Goal: Task Accomplishment & Management: Manage account settings

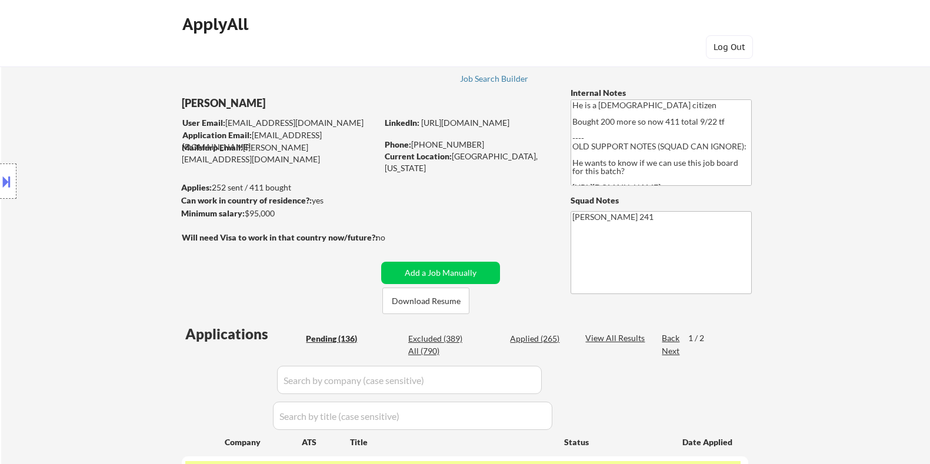
select select ""pending""
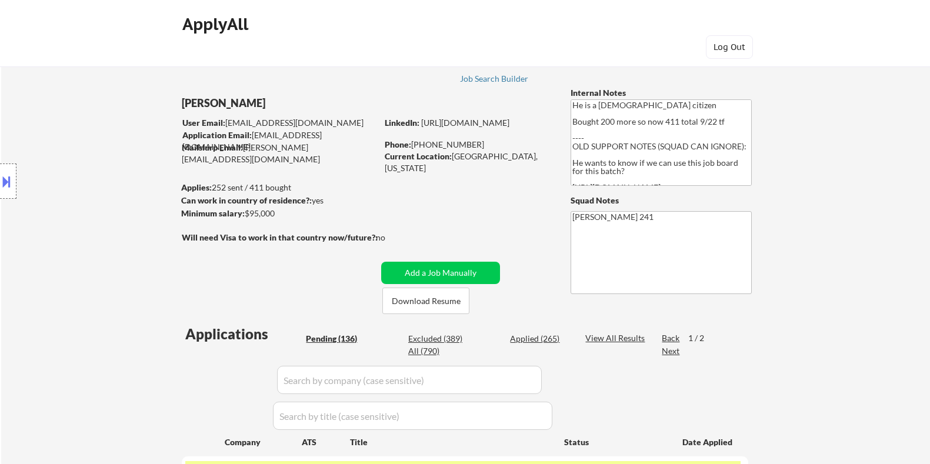
select select ""pending""
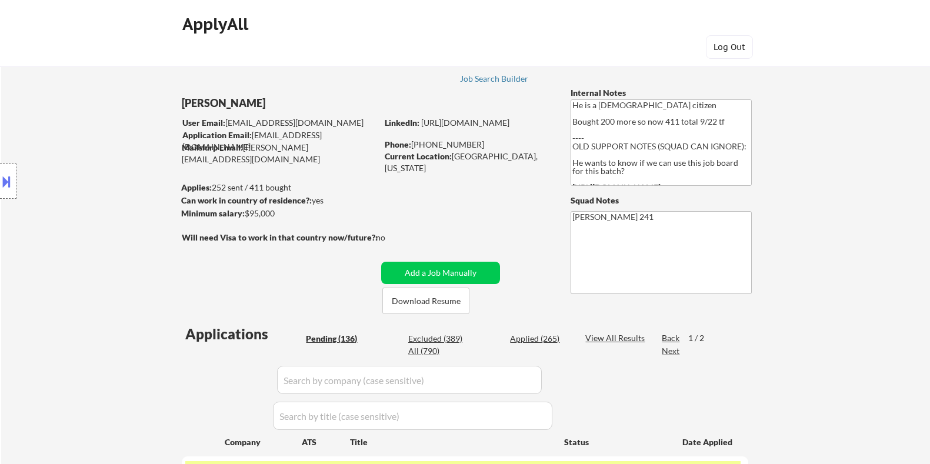
select select ""pending""
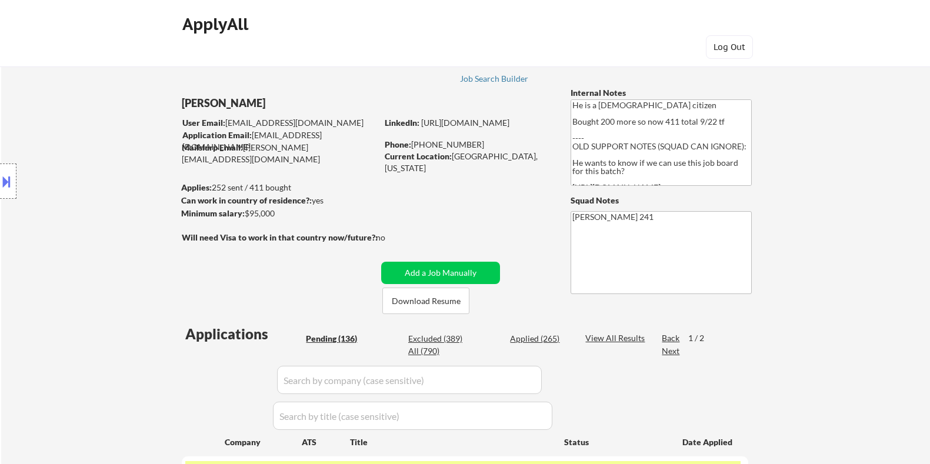
select select ""pending""
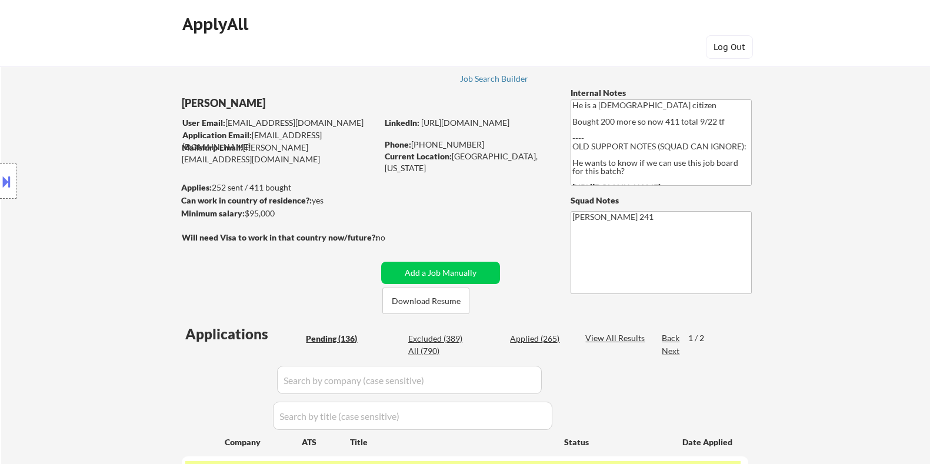
select select ""pending""
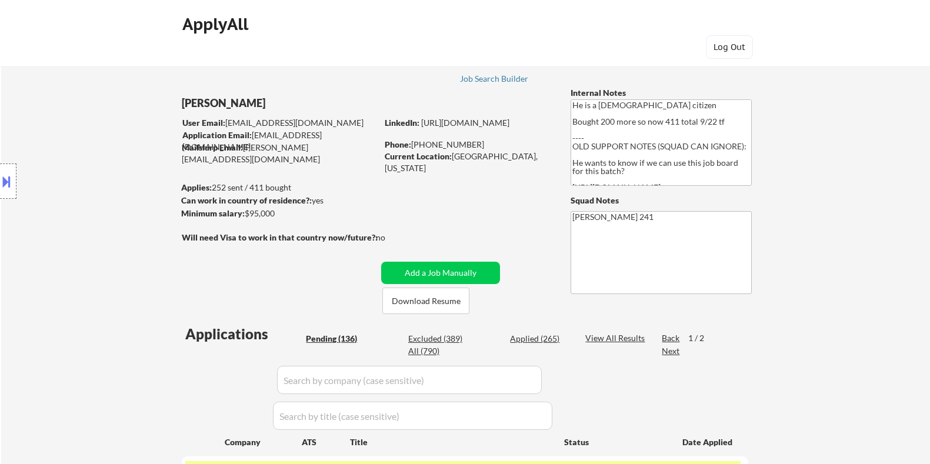
select select ""pending""
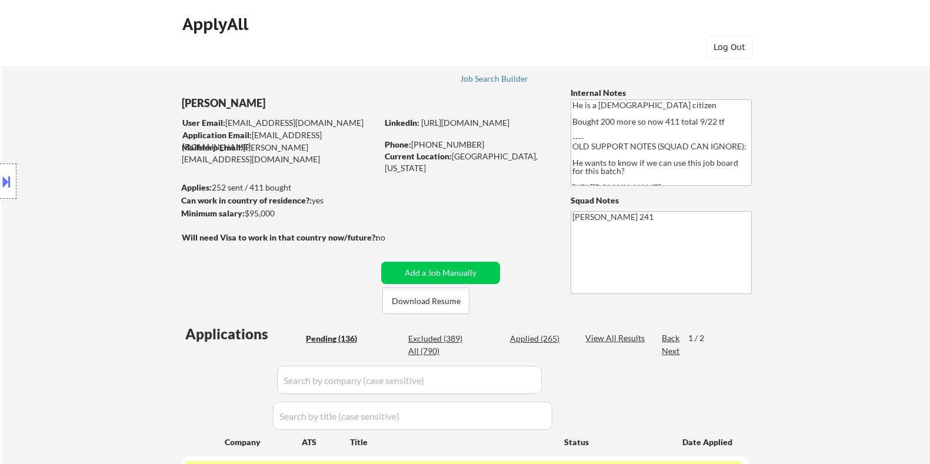
select select ""pending""
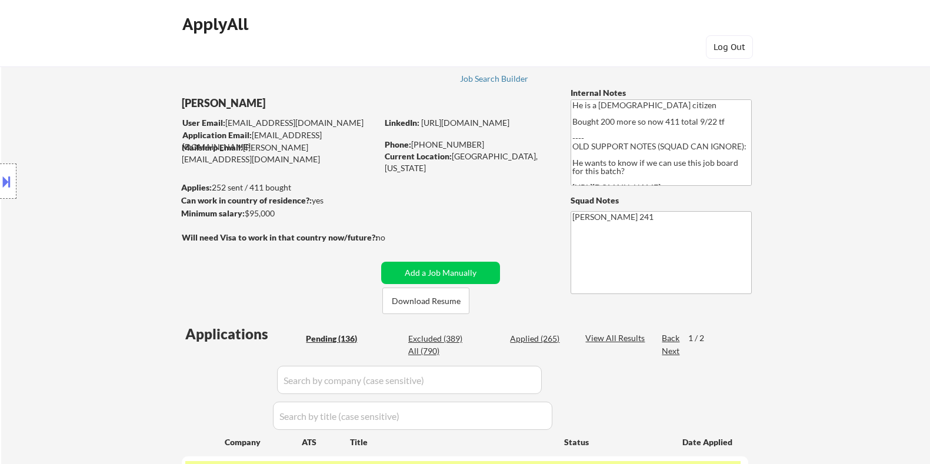
select select ""pending""
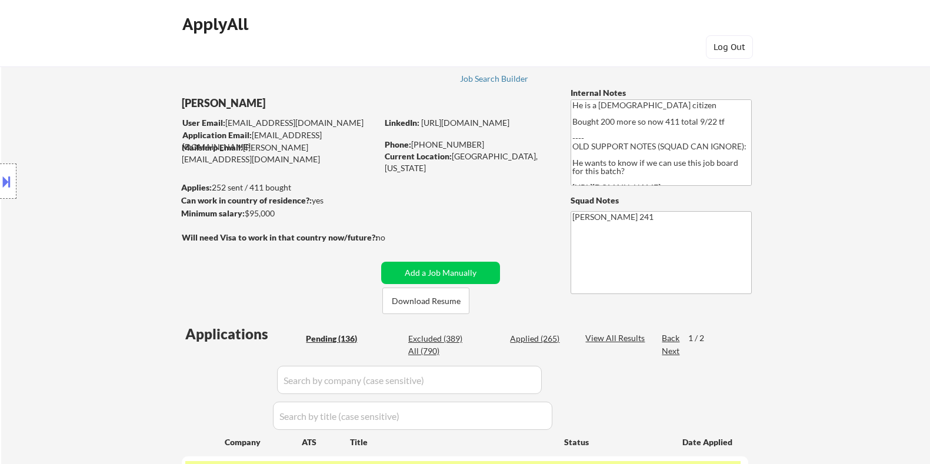
select select ""pending""
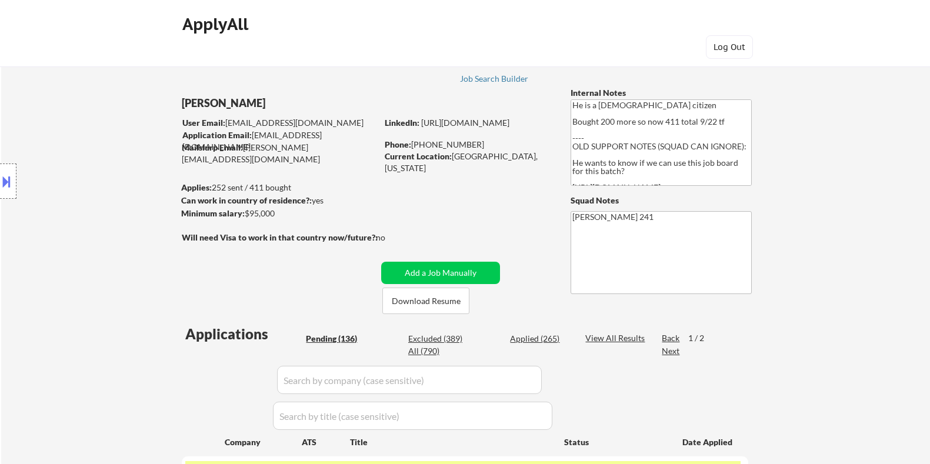
select select ""pending""
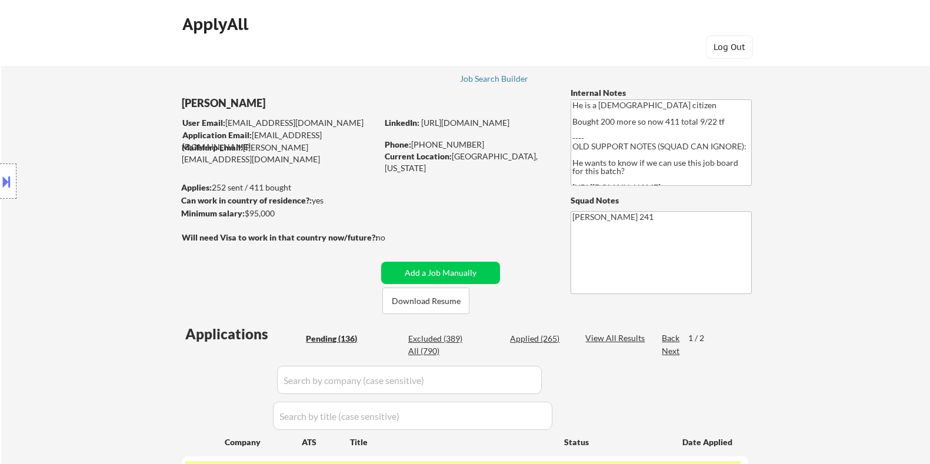
select select ""pending""
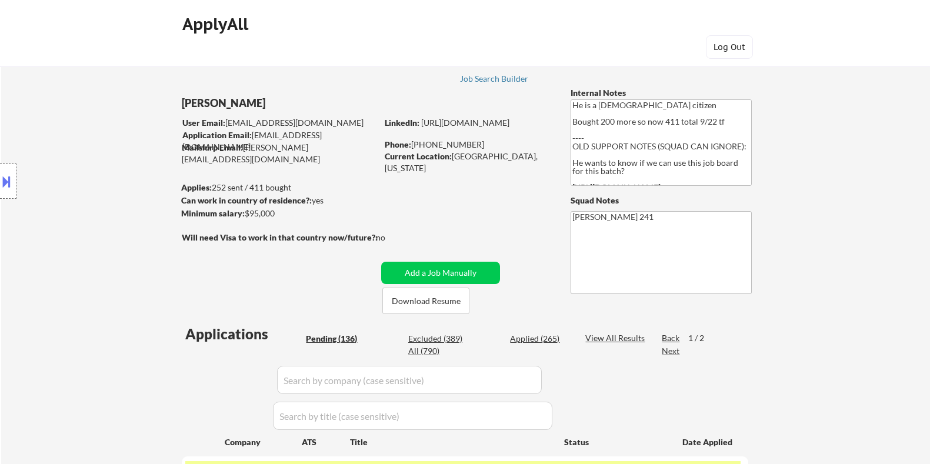
select select ""pending""
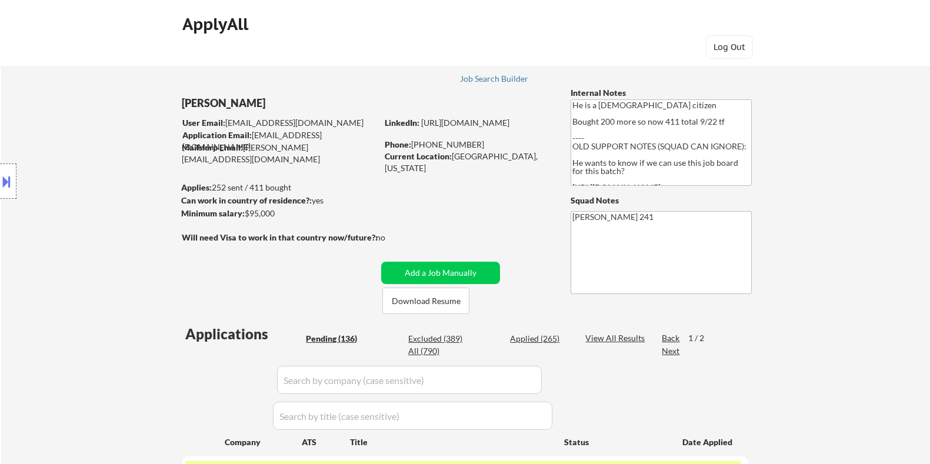
select select ""pending""
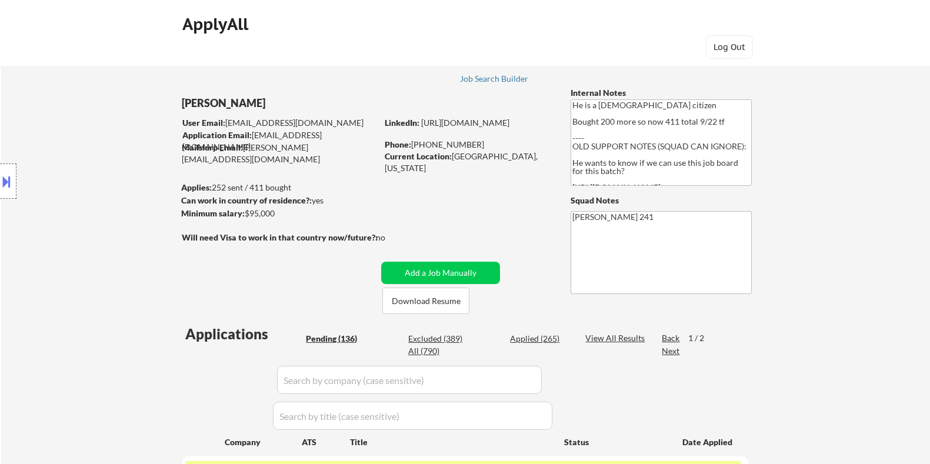
select select ""pending""
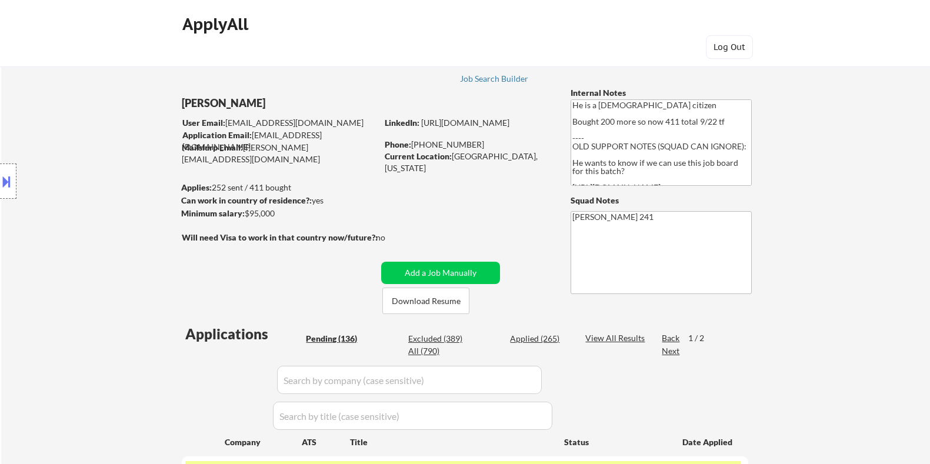
select select ""pending""
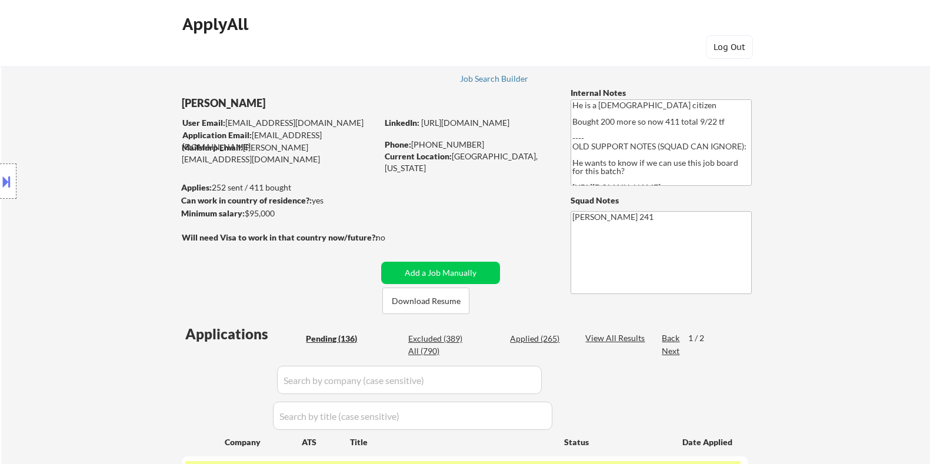
select select ""pending""
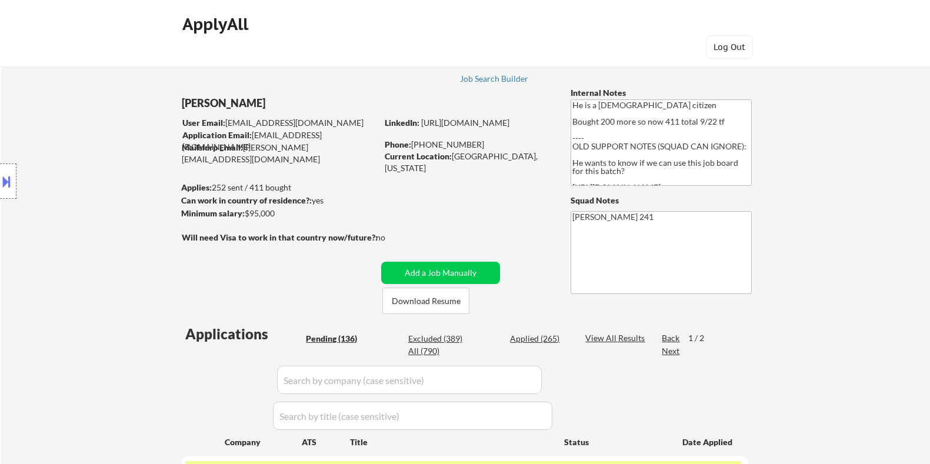
select select ""pending""
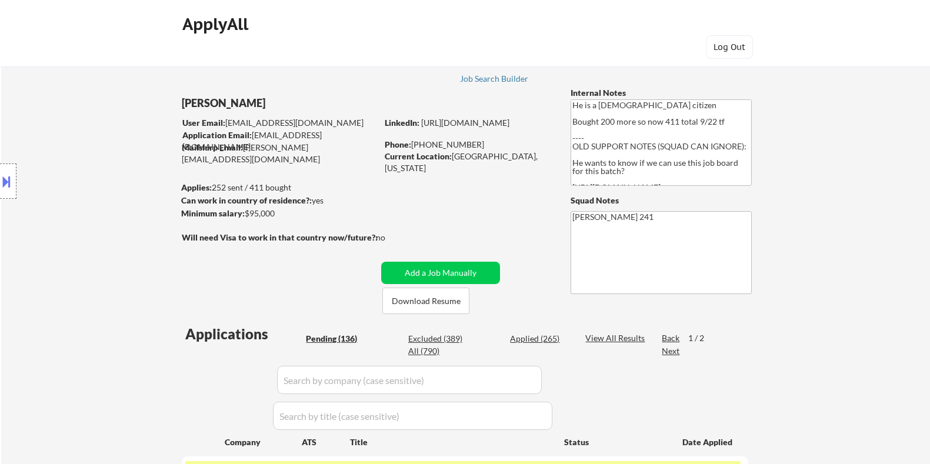
select select ""pending""
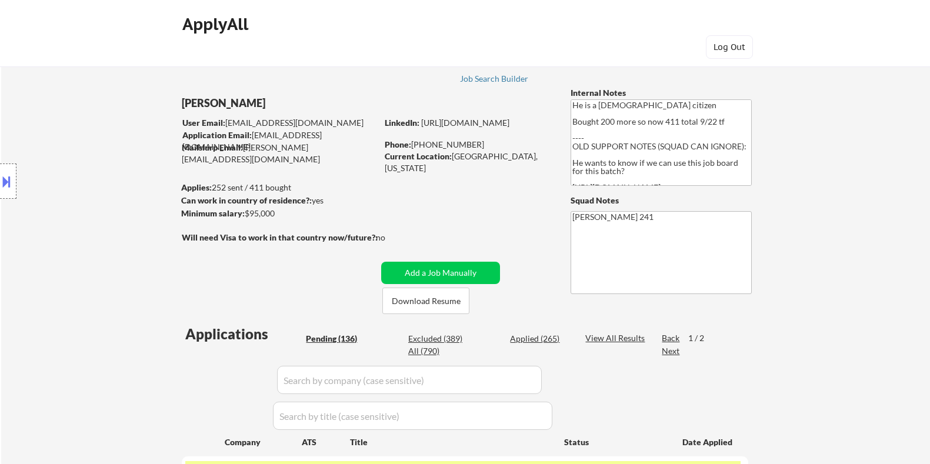
select select ""pending""
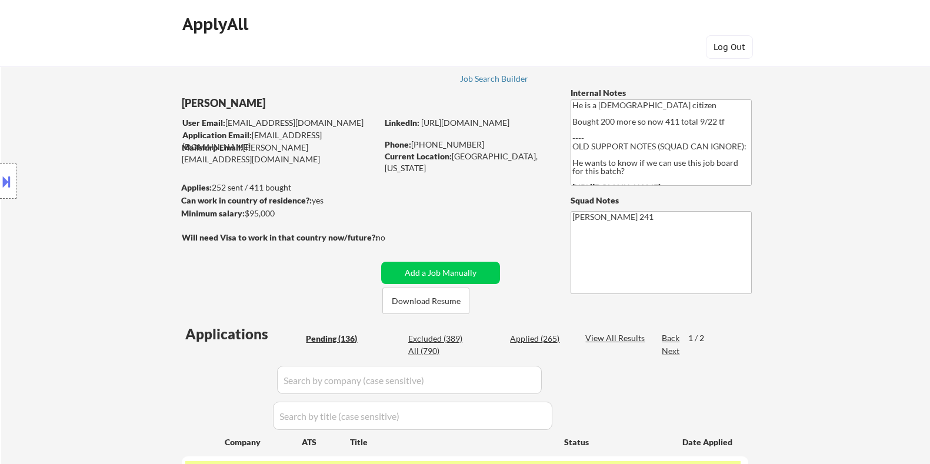
select select ""pending""
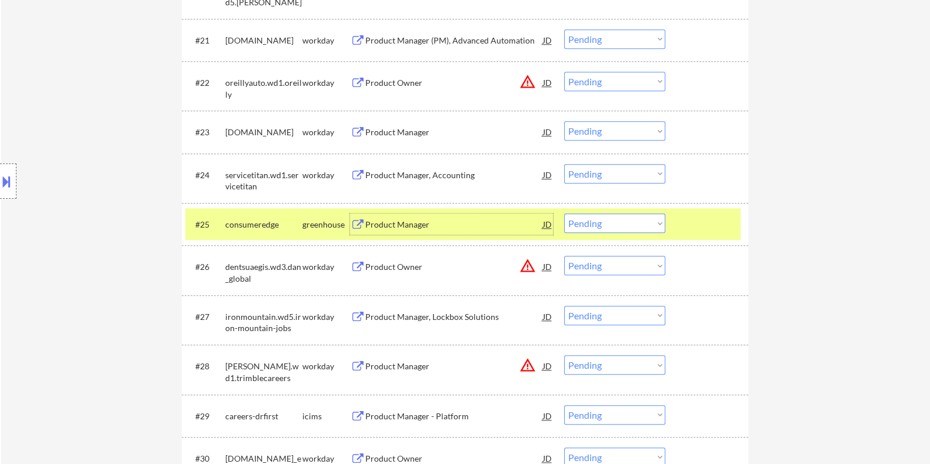
scroll to position [1385, 0]
click at [579, 221] on select "Choose an option... Pending Applied Excluded (Questions) Excluded (Expired) Exc…" at bounding box center [614, 223] width 101 height 19
click at [564, 214] on select "Choose an option... Pending Applied Excluded (Questions) Excluded (Expired) Exc…" at bounding box center [614, 223] width 101 height 19
select select ""pending""
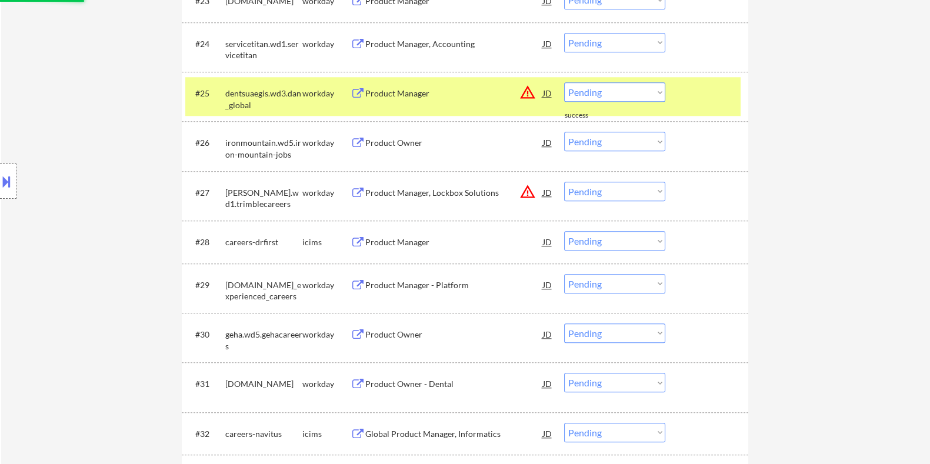
scroll to position [1532, 0]
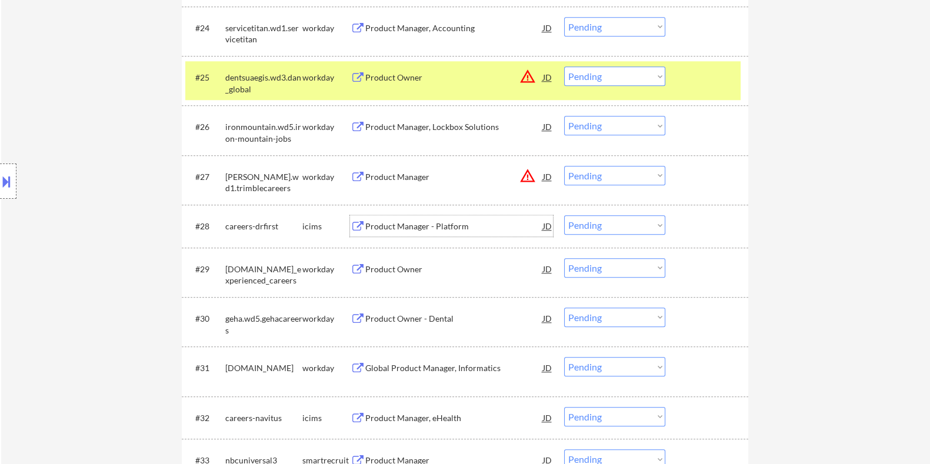
click at [412, 225] on div "Product Manager - Platform" at bounding box center [454, 227] width 178 height 12
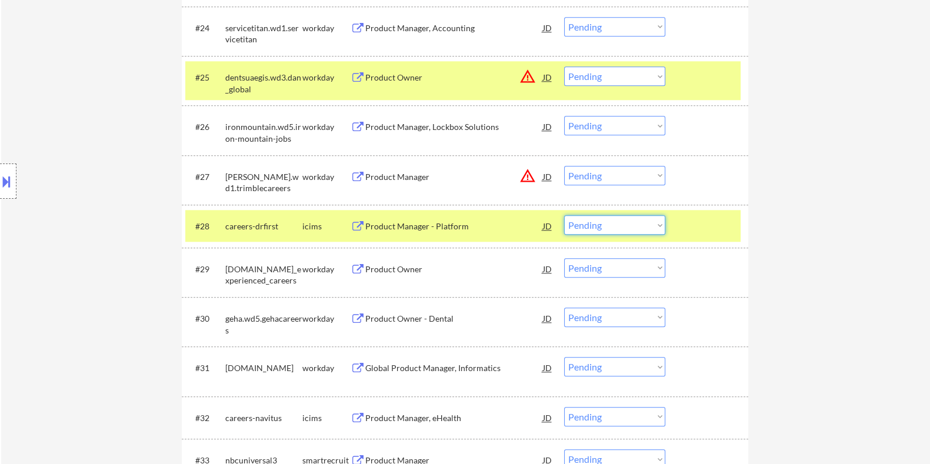
click at [597, 222] on select "Choose an option... Pending Applied Excluded (Questions) Excluded (Expired) Exc…" at bounding box center [614, 224] width 101 height 19
click at [564, 215] on select "Choose an option... Pending Applied Excluded (Questions) Excluded (Expired) Exc…" at bounding box center [614, 224] width 101 height 19
select select ""pending""
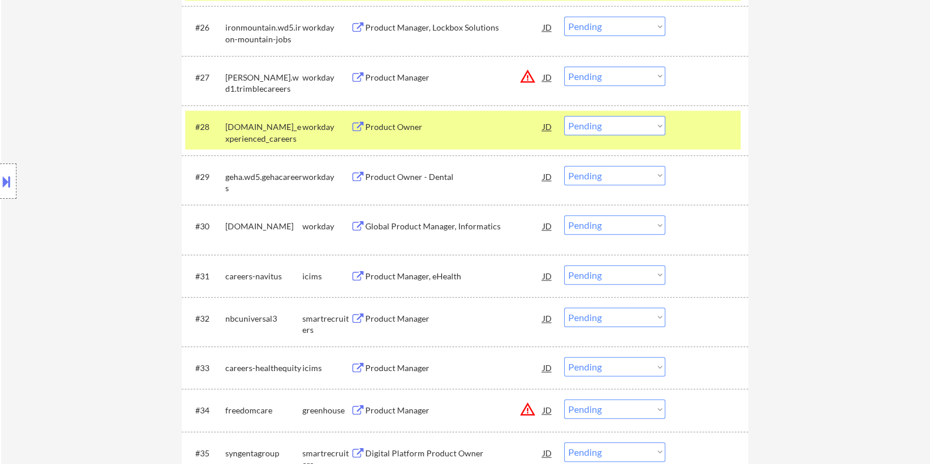
scroll to position [1679, 0]
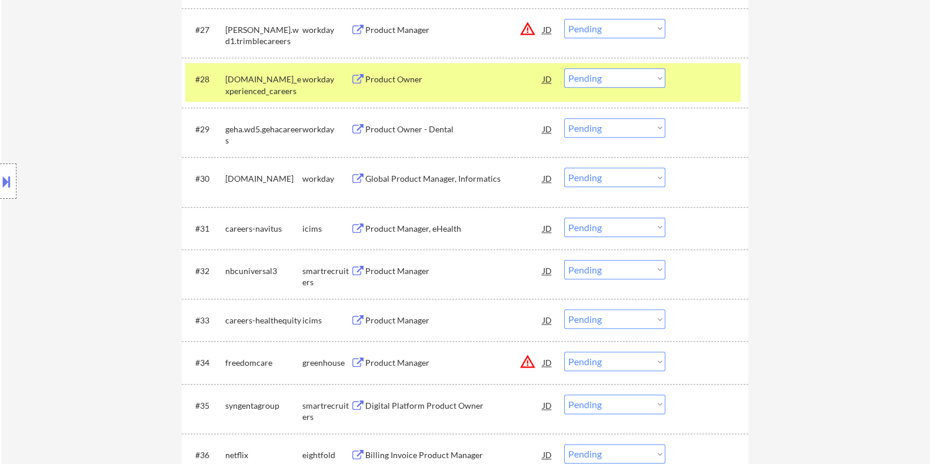
click at [377, 227] on div "Product Manager, eHealth" at bounding box center [454, 229] width 178 height 12
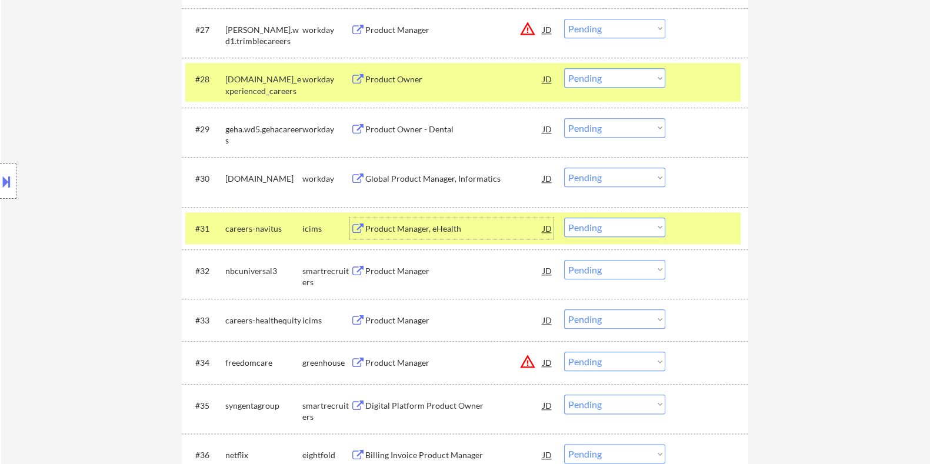
click at [629, 226] on select "Choose an option... Pending Applied Excluded (Questions) Excluded (Expired) Exc…" at bounding box center [614, 227] width 101 height 19
click at [564, 218] on select "Choose an option... Pending Applied Excluded (Questions) Excluded (Expired) Exc…" at bounding box center [614, 227] width 101 height 19
select select ""pending""
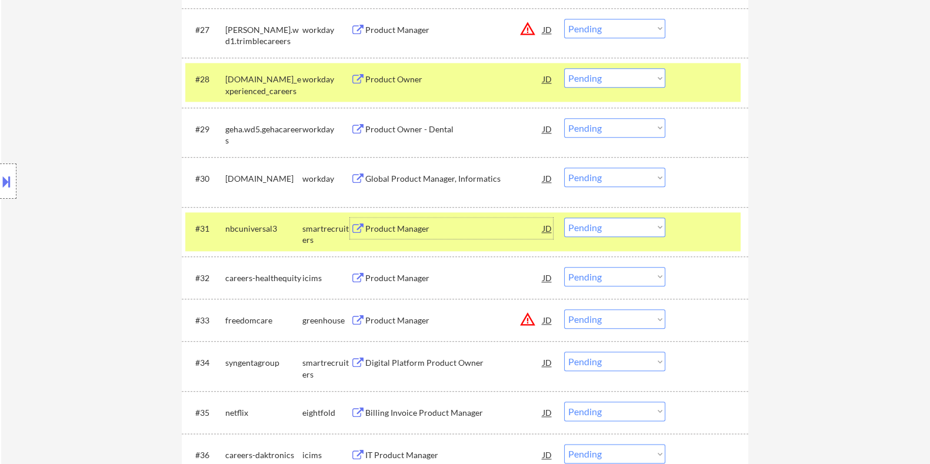
click at [380, 233] on div "Product Manager" at bounding box center [454, 229] width 178 height 12
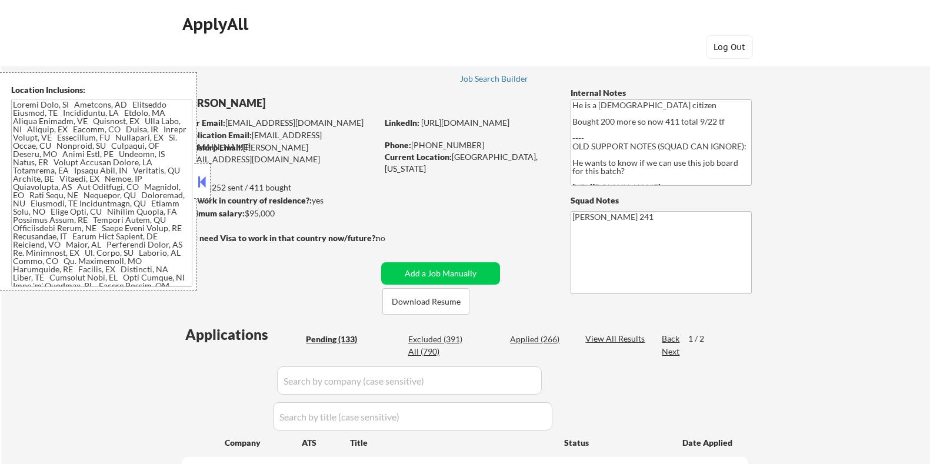
select select ""pending""
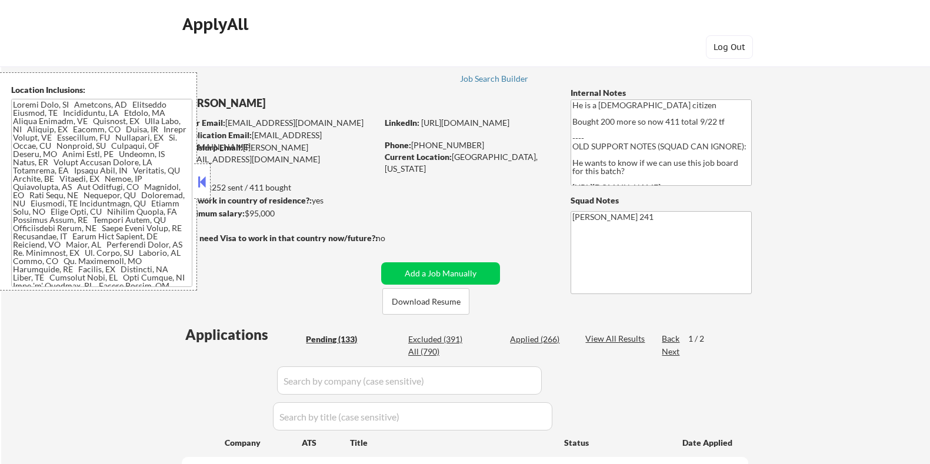
select select ""pending""
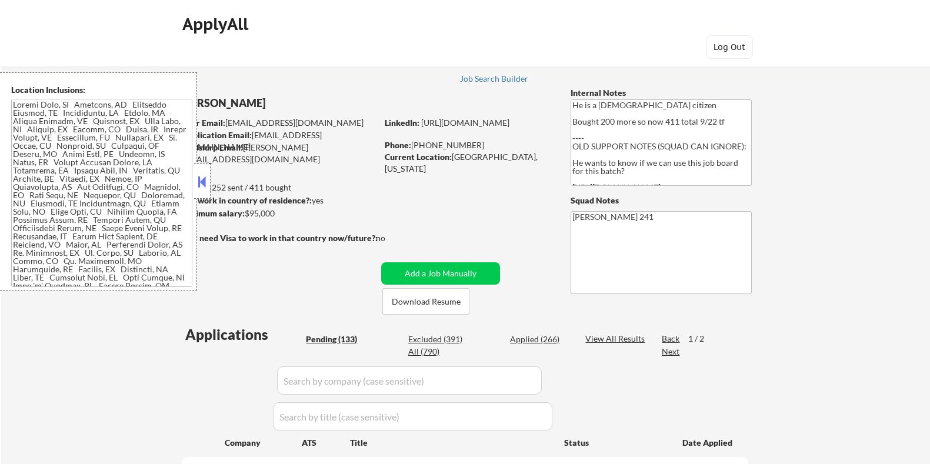
select select ""pending""
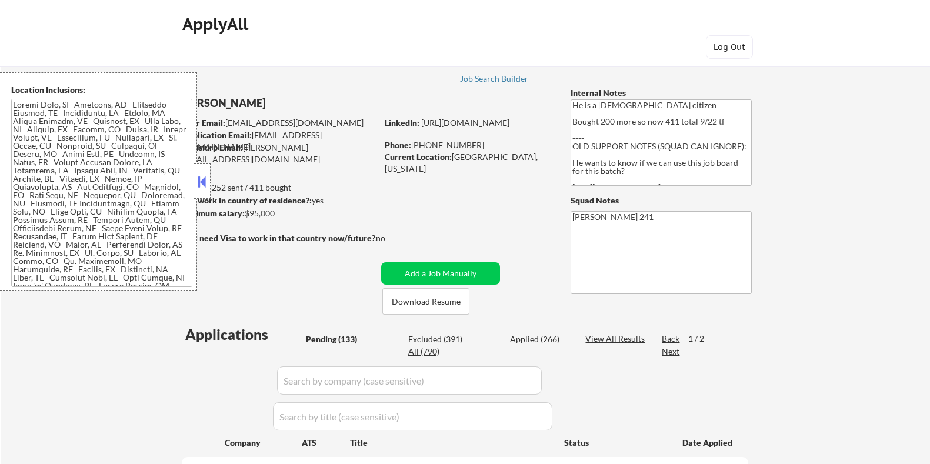
select select ""pending""
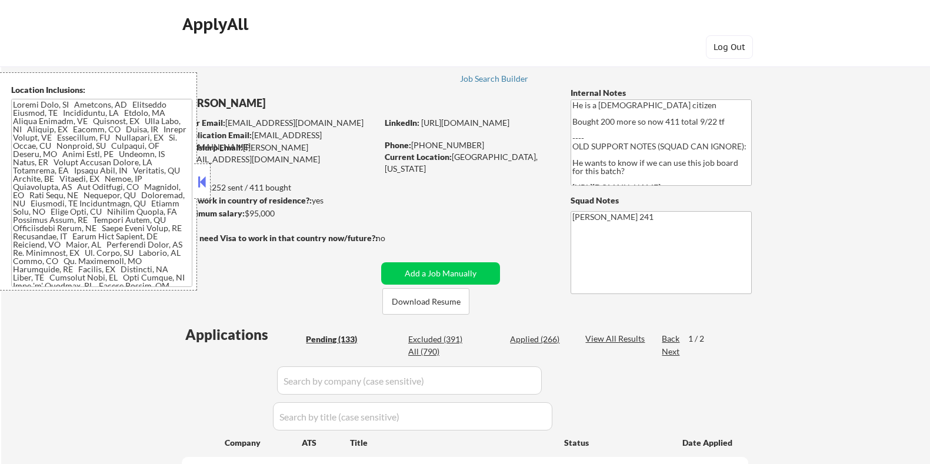
select select ""pending""
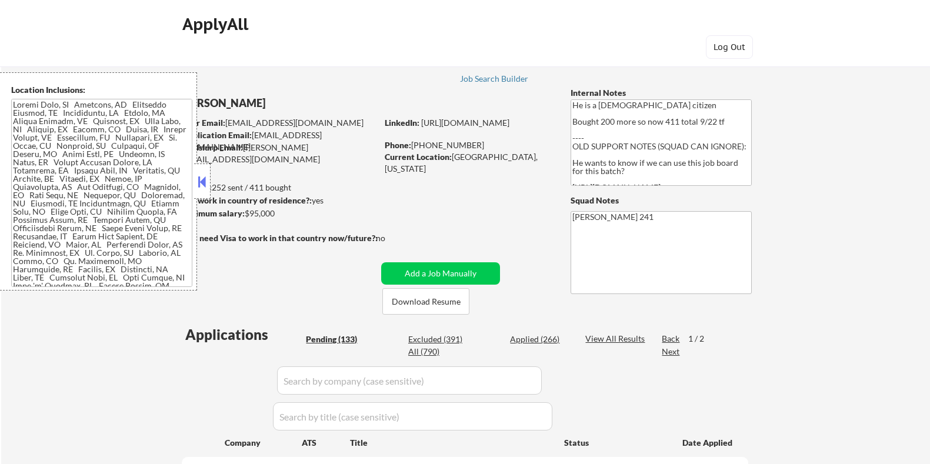
select select ""pending""
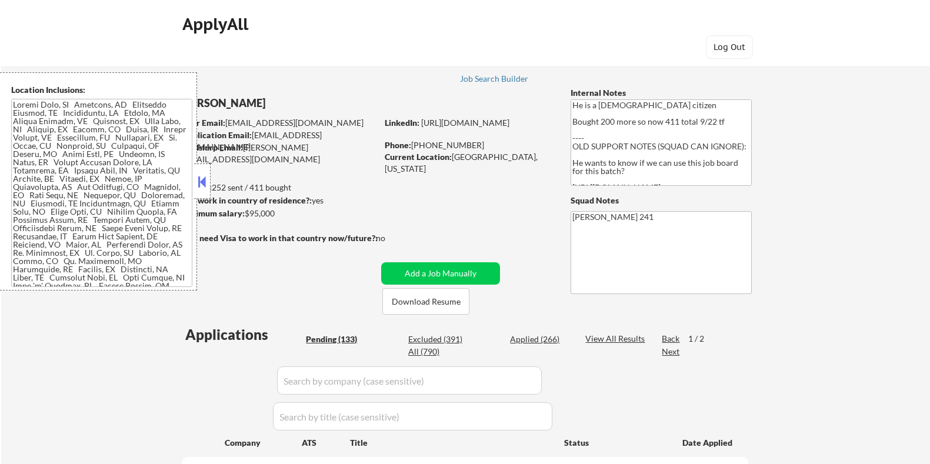
select select ""pending""
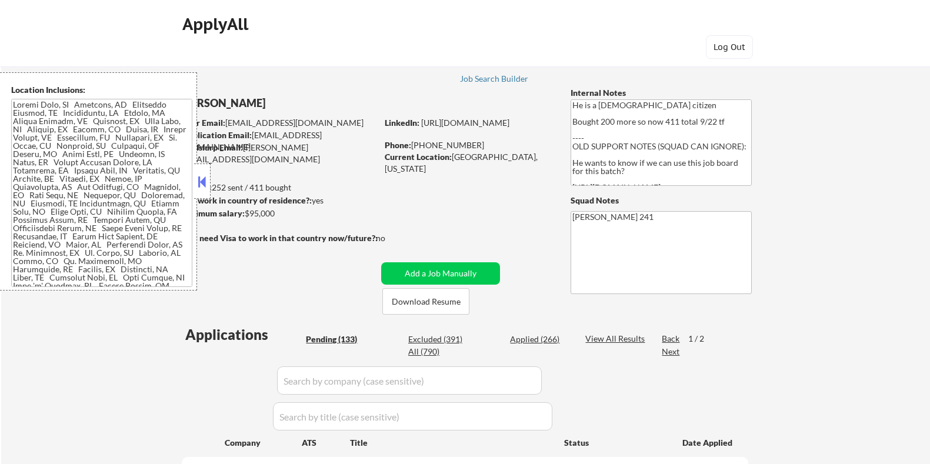
select select ""pending""
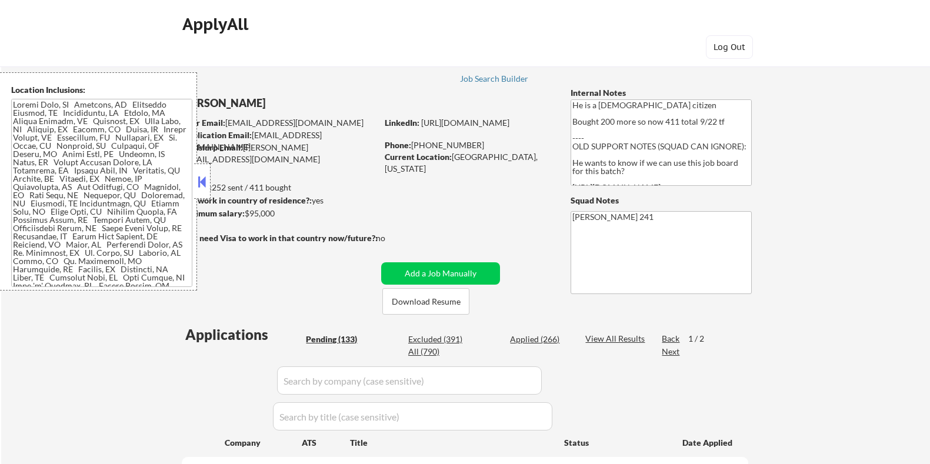
select select ""pending""
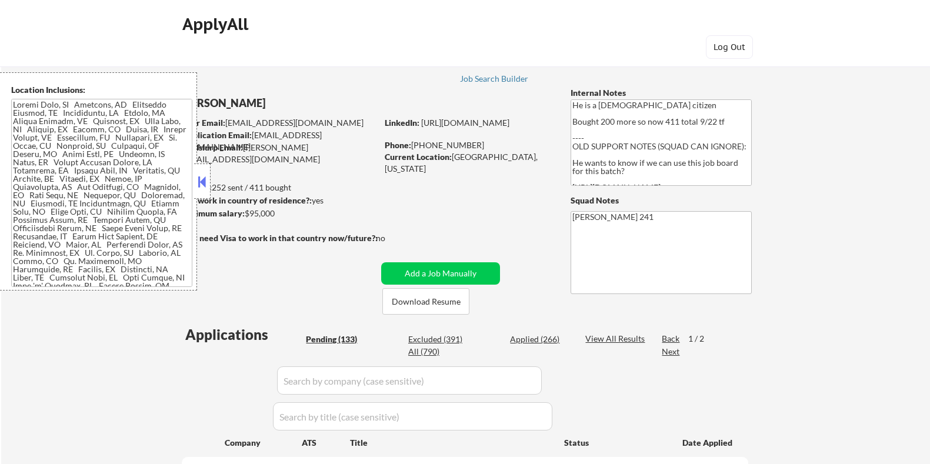
select select ""pending""
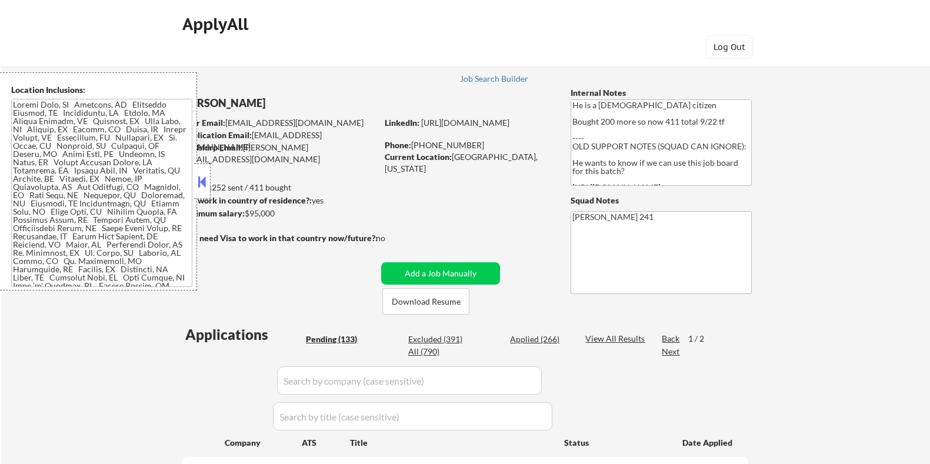
select select ""pending""
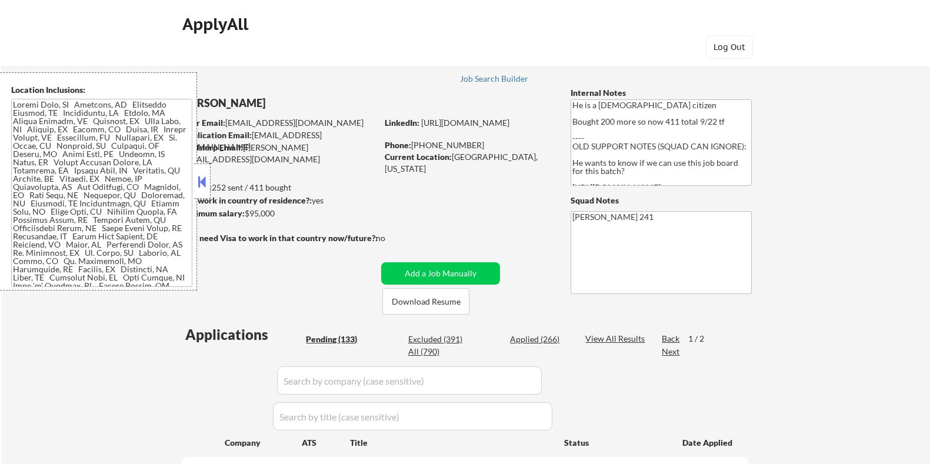
select select ""pending""
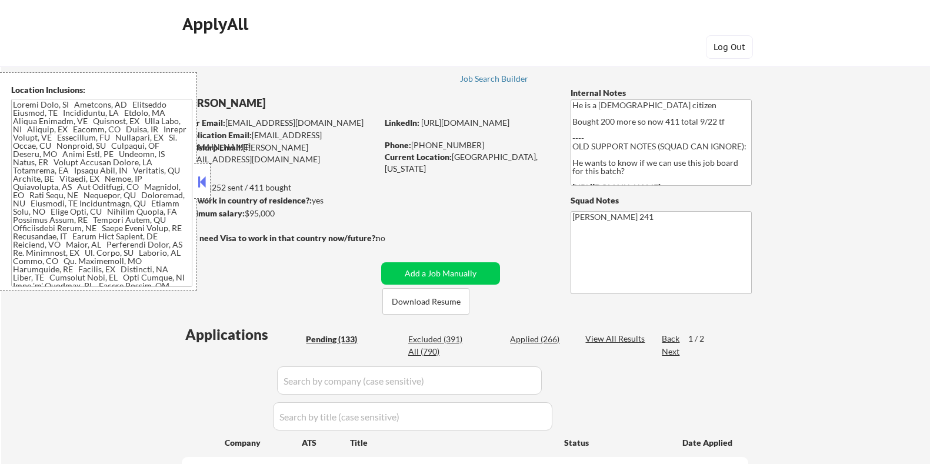
select select ""pending""
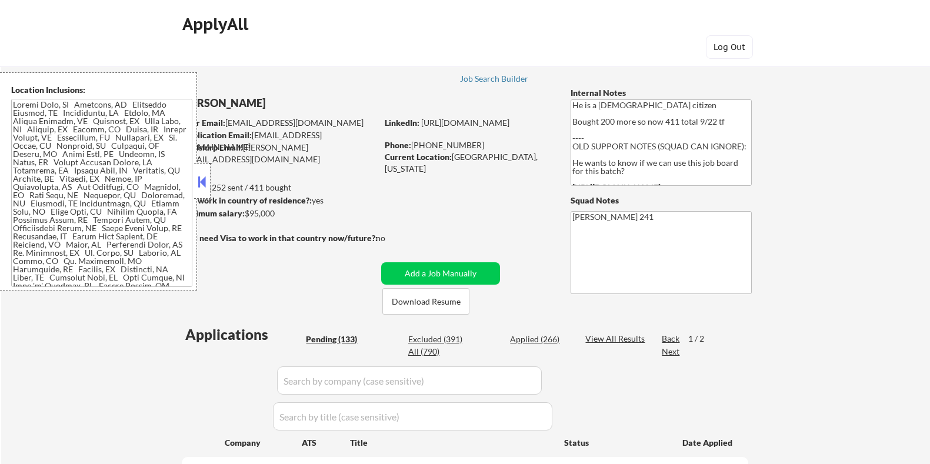
select select ""pending""
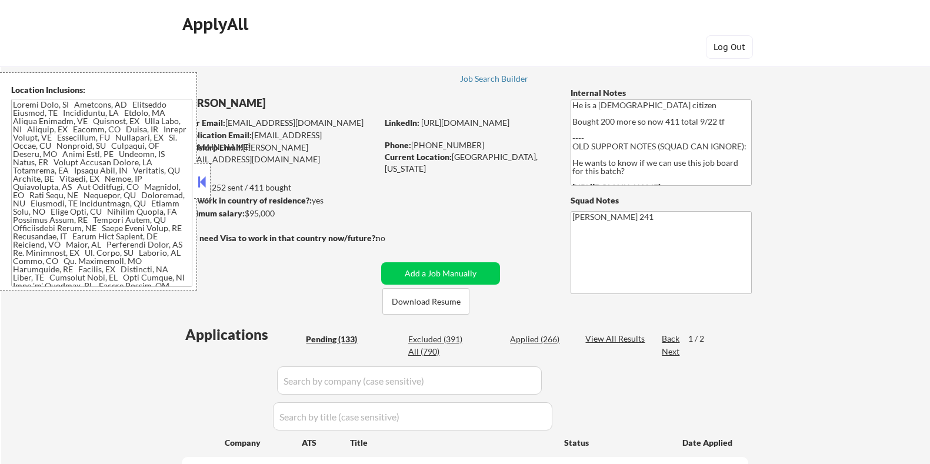
select select ""pending""
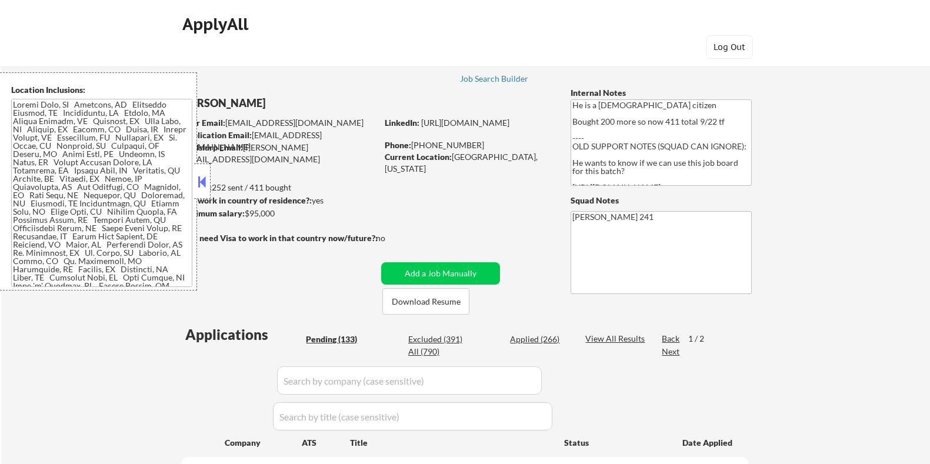
select select ""pending""
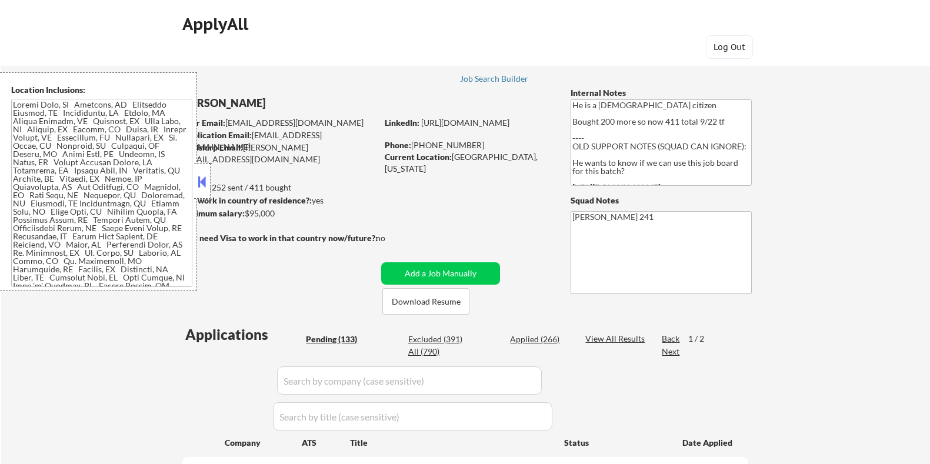
select select ""pending""
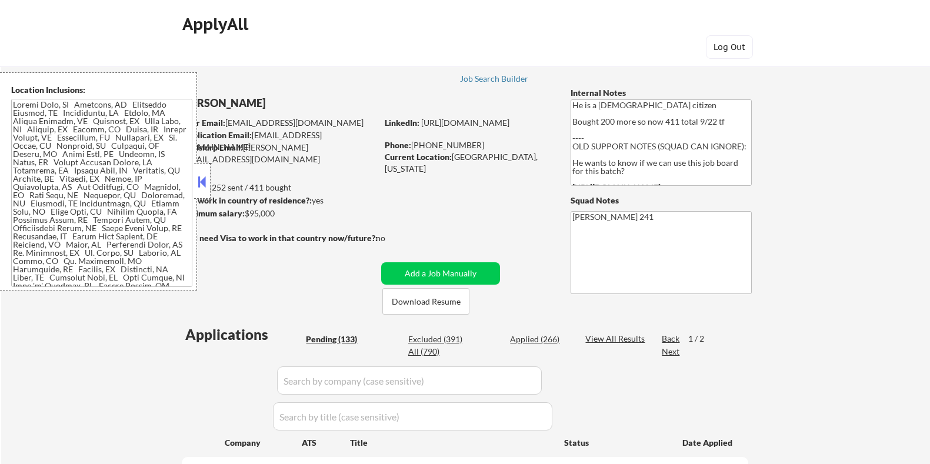
select select ""pending""
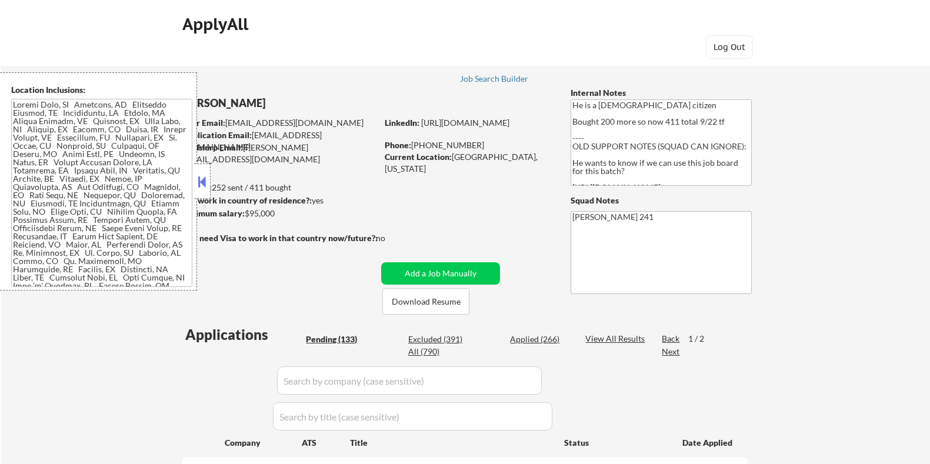
select select ""pending""
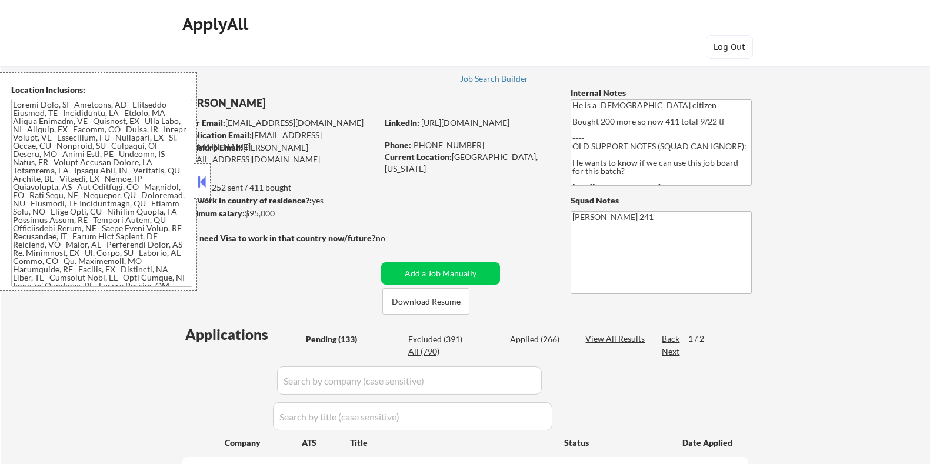
select select ""pending""
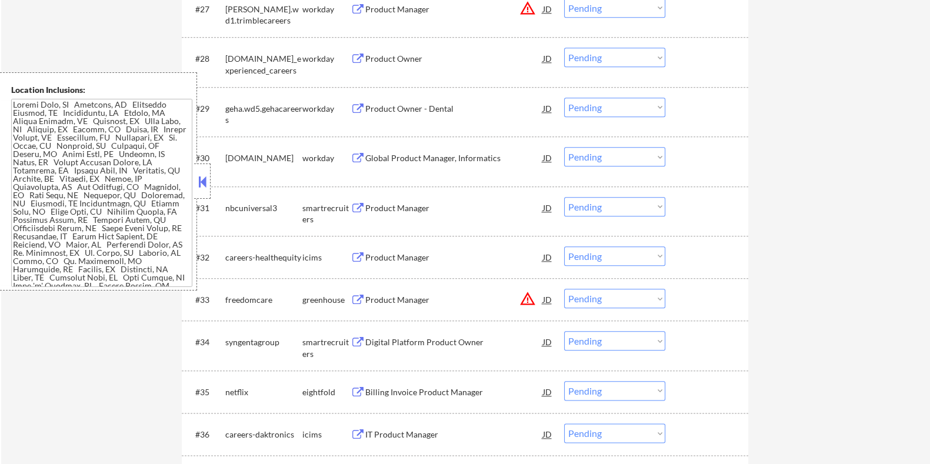
scroll to position [1753, 0]
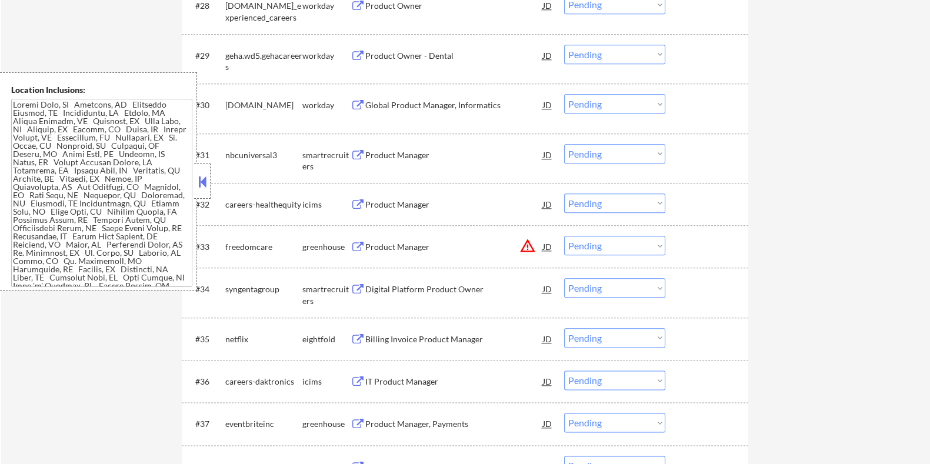
click at [384, 154] on div "Product Manager" at bounding box center [454, 155] width 178 height 12
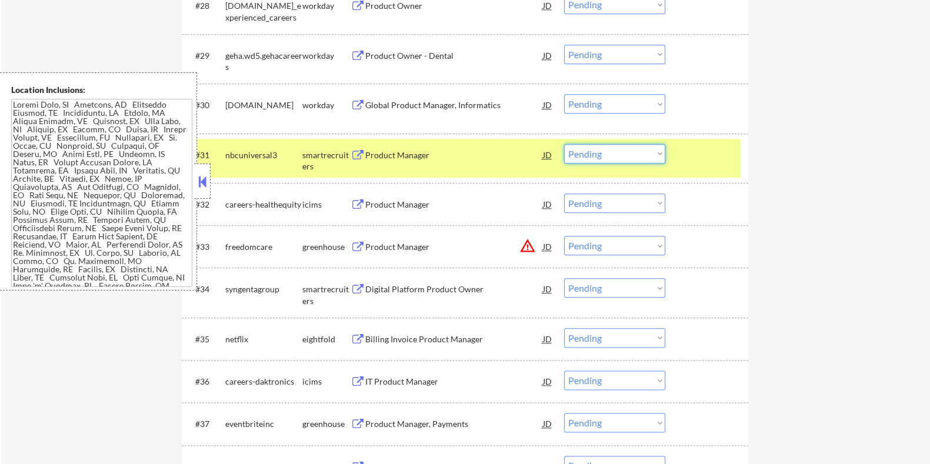
click at [617, 151] on select "Choose an option... Pending Applied Excluded (Questions) Excluded (Expired) Exc…" at bounding box center [614, 153] width 101 height 19
click at [564, 144] on select "Choose an option... Pending Applied Excluded (Questions) Excluded (Expired) Exc…" at bounding box center [614, 153] width 101 height 19
select select ""pending""
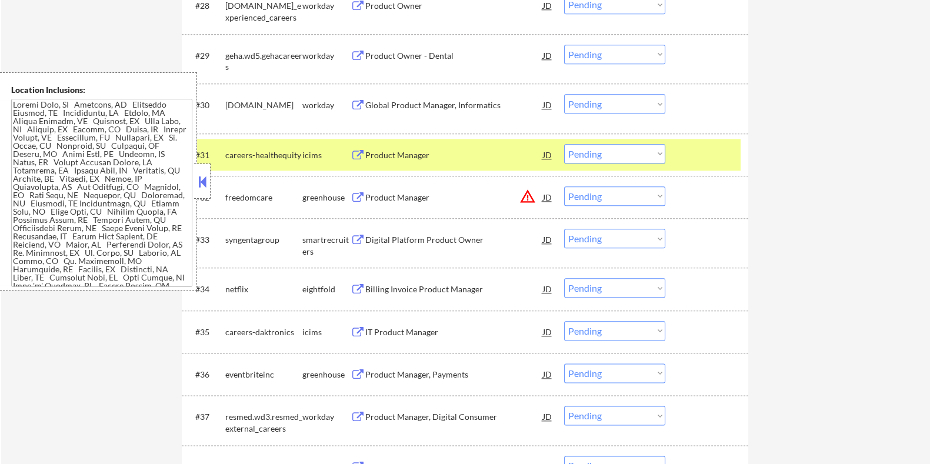
click at [381, 371] on div "Product Manager, Payments" at bounding box center [454, 375] width 178 height 12
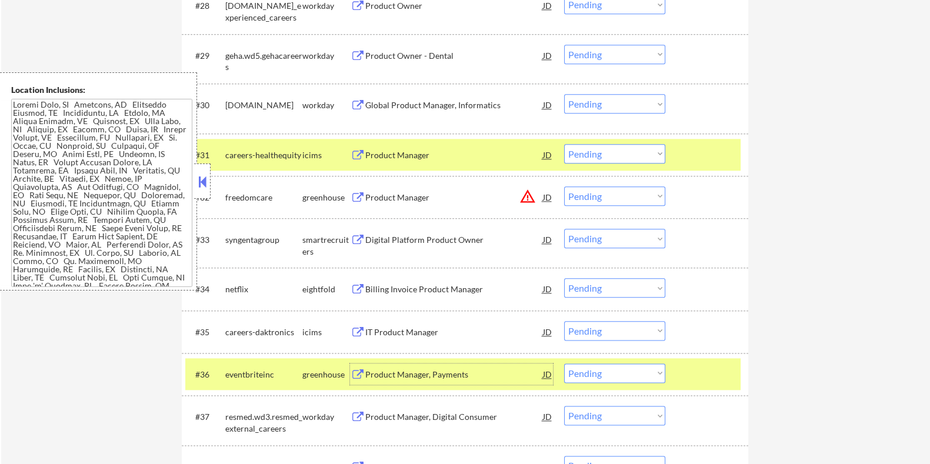
scroll to position [1900, 0]
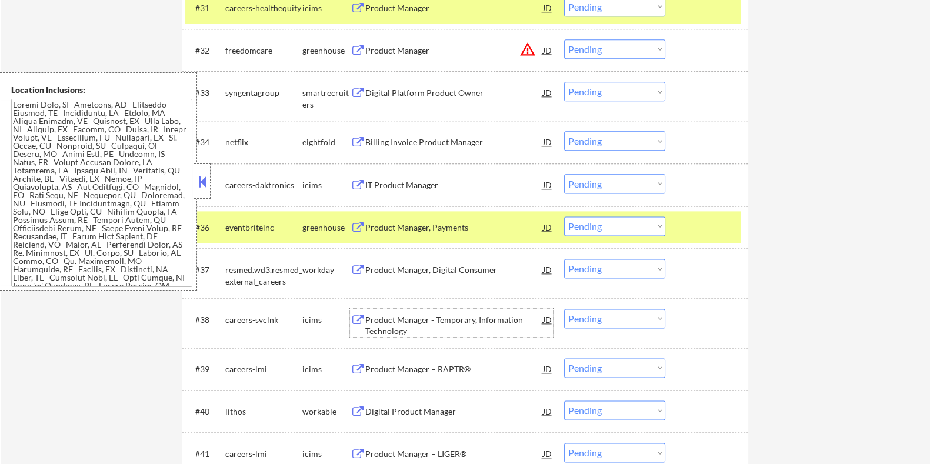
click at [396, 318] on div "Product Manager - Temporary, Information Technology" at bounding box center [454, 325] width 178 height 23
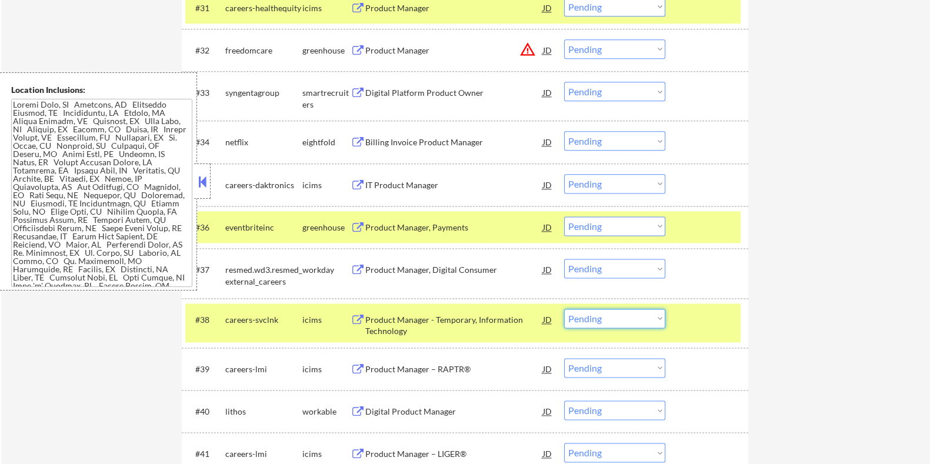
click at [617, 315] on select "Choose an option... Pending Applied Excluded (Questions) Excluded (Expired) Exc…" at bounding box center [614, 318] width 101 height 19
click at [564, 309] on select "Choose an option... Pending Applied Excluded (Questions) Excluded (Expired) Exc…" at bounding box center [614, 318] width 101 height 19
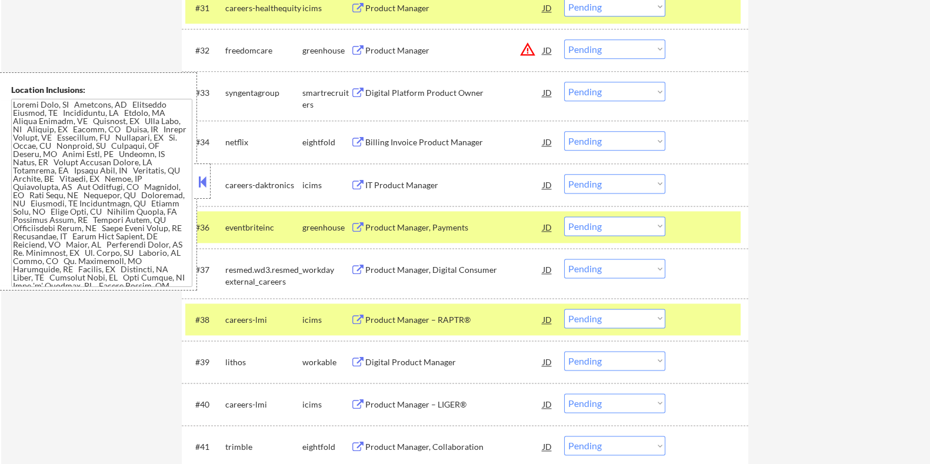
click at [378, 316] on div "Product Manager – RAPTR®" at bounding box center [454, 320] width 178 height 12
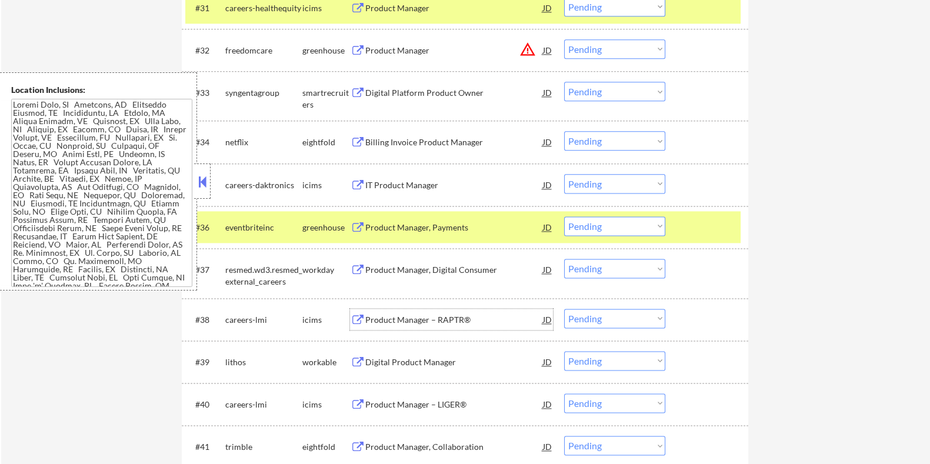
click at [633, 315] on select "Choose an option... Pending Applied Excluded (Questions) Excluded (Expired) Exc…" at bounding box center [614, 318] width 101 height 19
click at [564, 309] on select "Choose an option... Pending Applied Excluded (Questions) Excluded (Expired) Exc…" at bounding box center [614, 318] width 101 height 19
click at [413, 226] on div "Product Manager, Payments" at bounding box center [454, 228] width 178 height 12
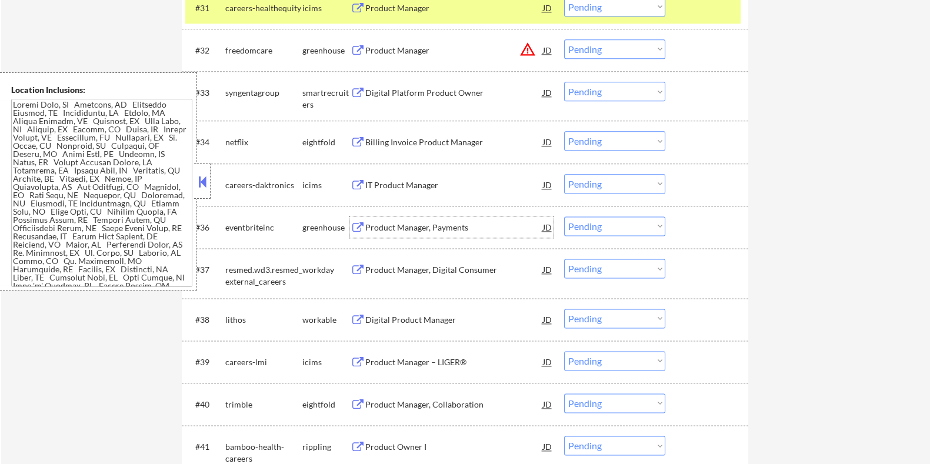
scroll to position [1974, 0]
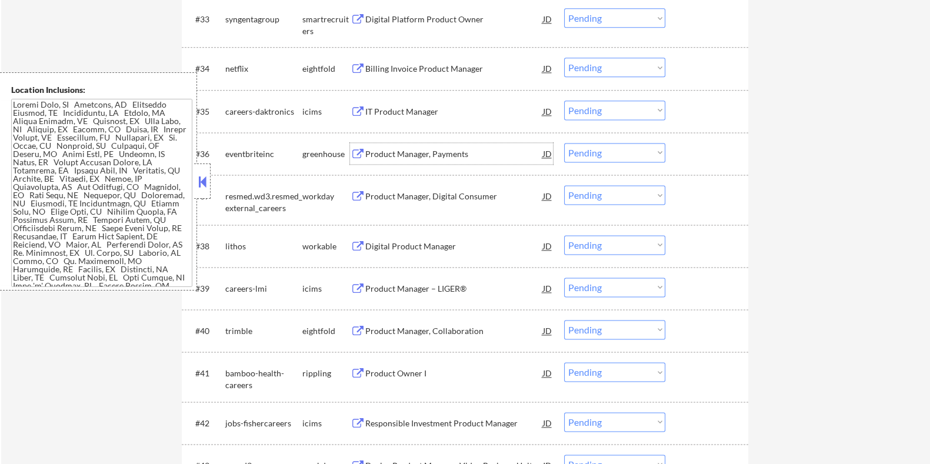
click at [415, 241] on div "Digital Product Manager" at bounding box center [454, 247] width 178 height 12
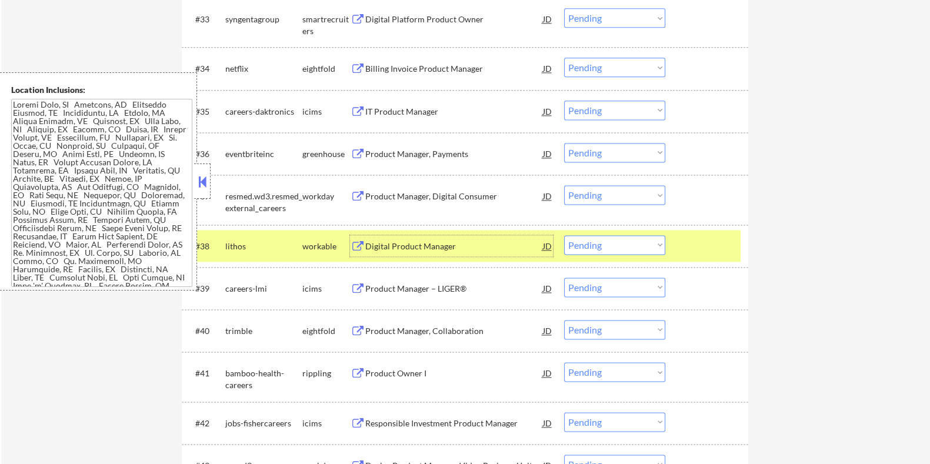
click at [623, 245] on select "Choose an option... Pending Applied Excluded (Questions) Excluded (Expired) Exc…" at bounding box center [614, 244] width 101 height 19
click at [564, 235] on select "Choose an option... Pending Applied Excluded (Questions) Excluded (Expired) Exc…" at bounding box center [614, 244] width 101 height 19
select select ""pending""
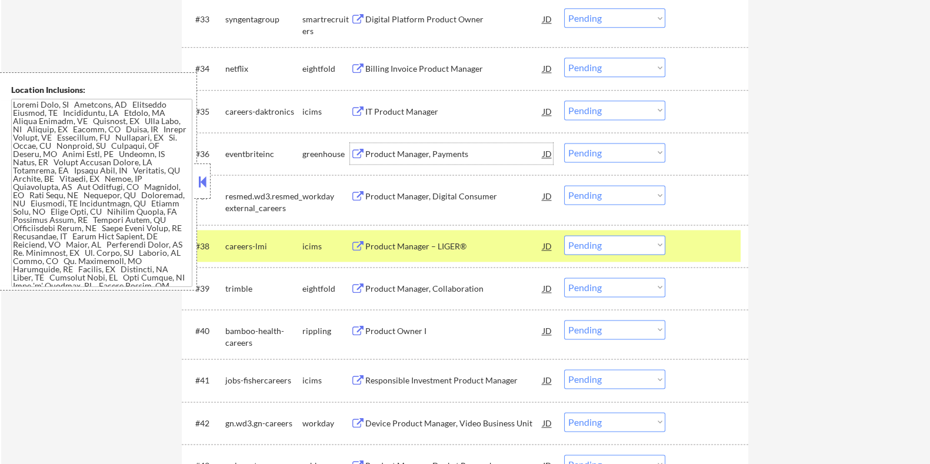
click at [382, 151] on div "Product Manager, Payments" at bounding box center [454, 154] width 178 height 12
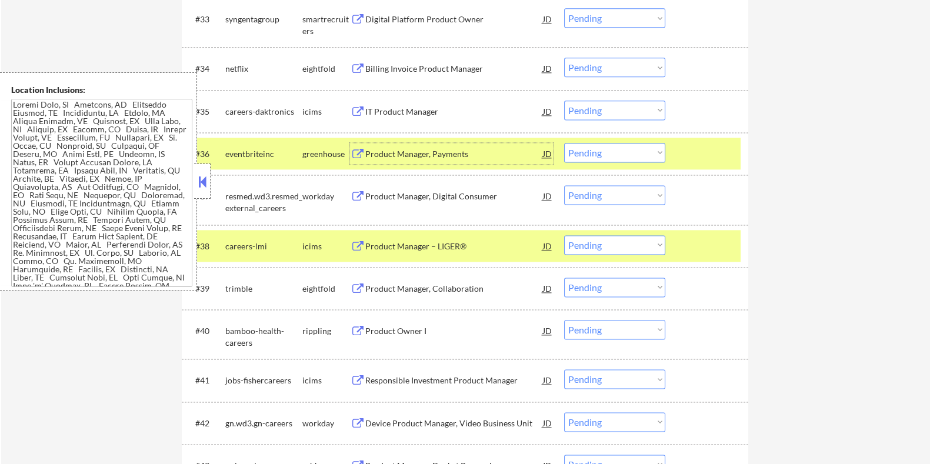
click at [599, 154] on select "Choose an option... Pending Applied Excluded (Questions) Excluded (Expired) Exc…" at bounding box center [614, 152] width 101 height 19
click at [564, 143] on select "Choose an option... Pending Applied Excluded (Questions) Excluded (Expired) Exc…" at bounding box center [614, 152] width 101 height 19
select select ""pending""
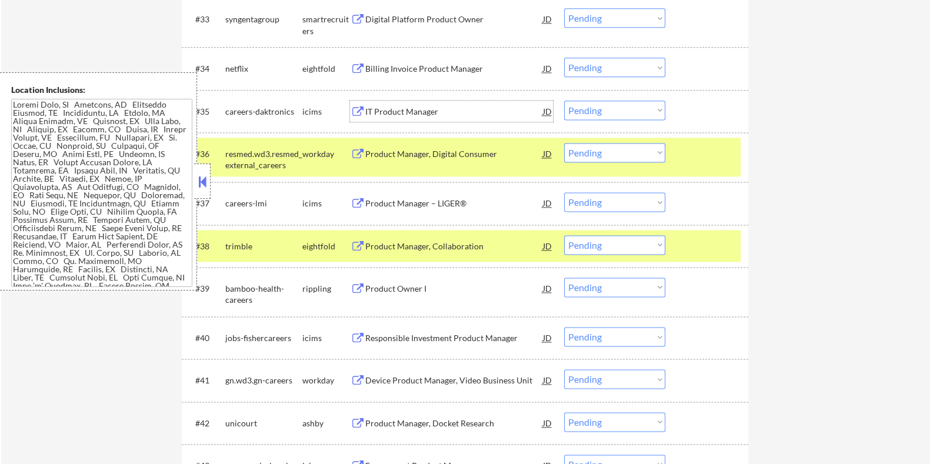
click at [385, 111] on div "IT Product Manager" at bounding box center [454, 112] width 178 height 12
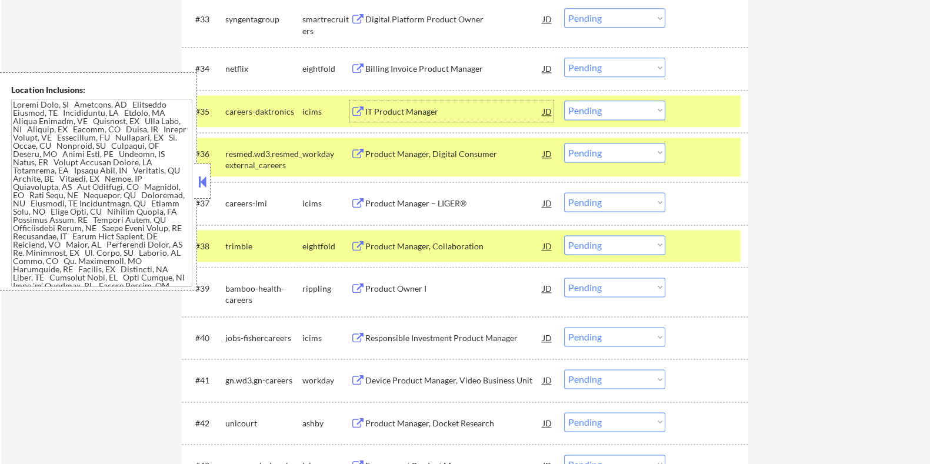
click at [600, 112] on select "Choose an option... Pending Applied Excluded (Questions) Excluded (Expired) Exc…" at bounding box center [614, 110] width 101 height 19
click at [564, 101] on select "Choose an option... Pending Applied Excluded (Questions) Excluded (Expired) Exc…" at bounding box center [614, 110] width 101 height 19
select select ""pending""
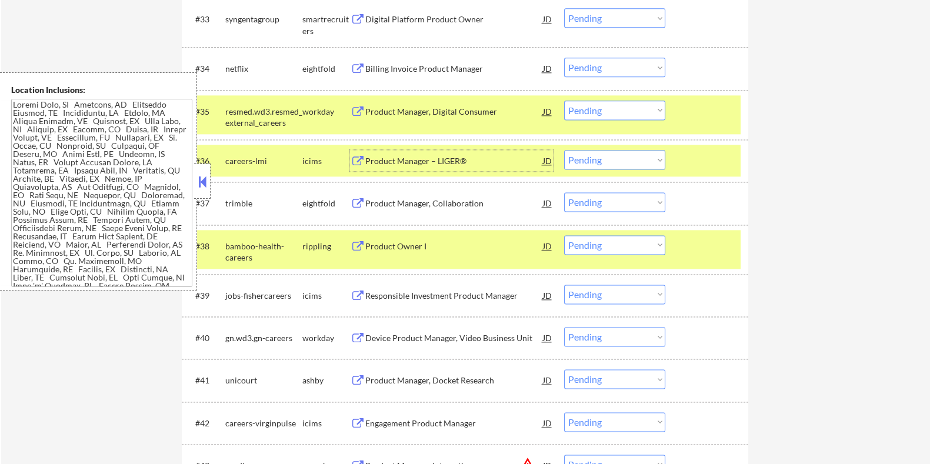
click at [398, 156] on div "Product Manager – LIGER®" at bounding box center [454, 161] width 178 height 12
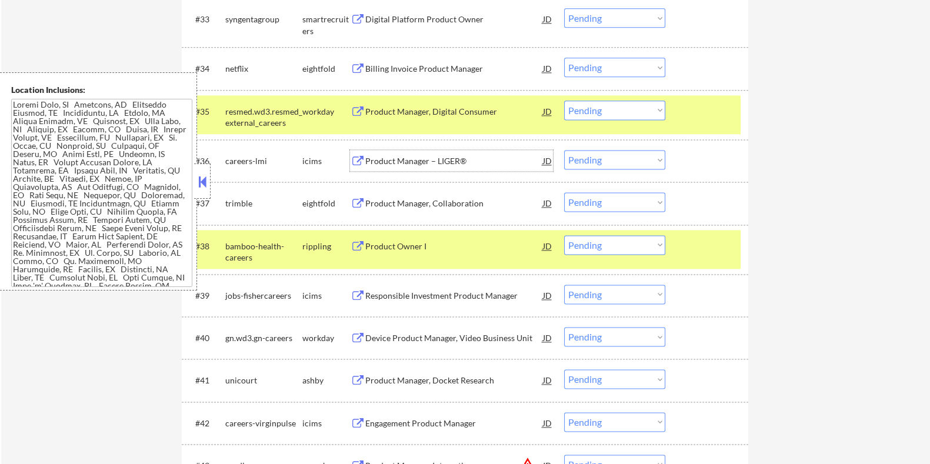
click at [590, 162] on select "Choose an option... Pending Applied Excluded (Questions) Excluded (Expired) Exc…" at bounding box center [614, 159] width 101 height 19
click at [564, 150] on select "Choose an option... Pending Applied Excluded (Questions) Excluded (Expired) Exc…" at bounding box center [614, 159] width 101 height 19
select select ""pending""
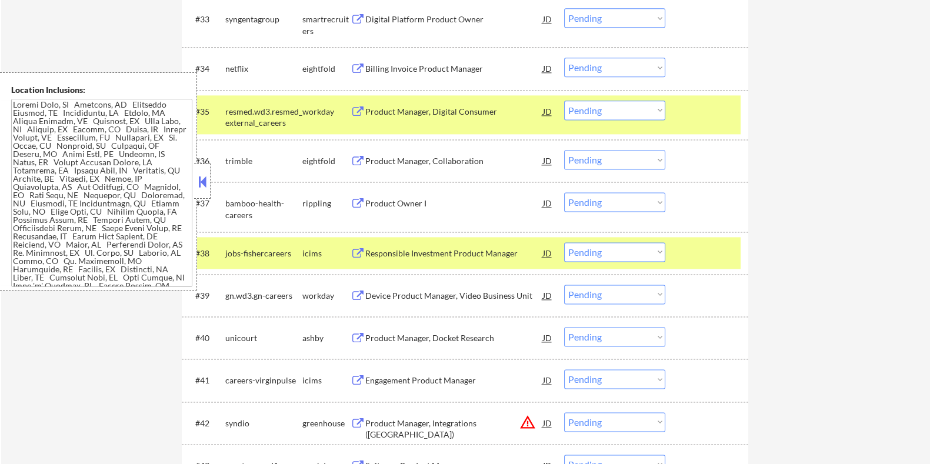
scroll to position [2047, 0]
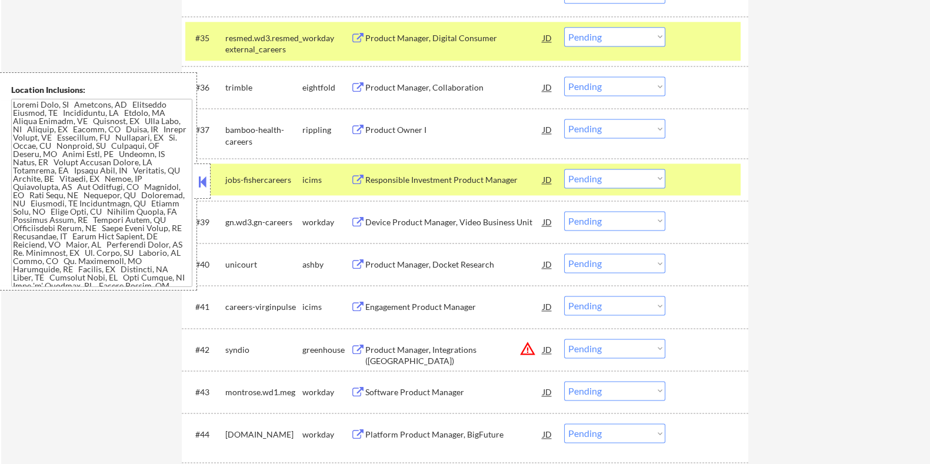
click at [400, 261] on div "Product Manager, Docket Research" at bounding box center [454, 265] width 178 height 12
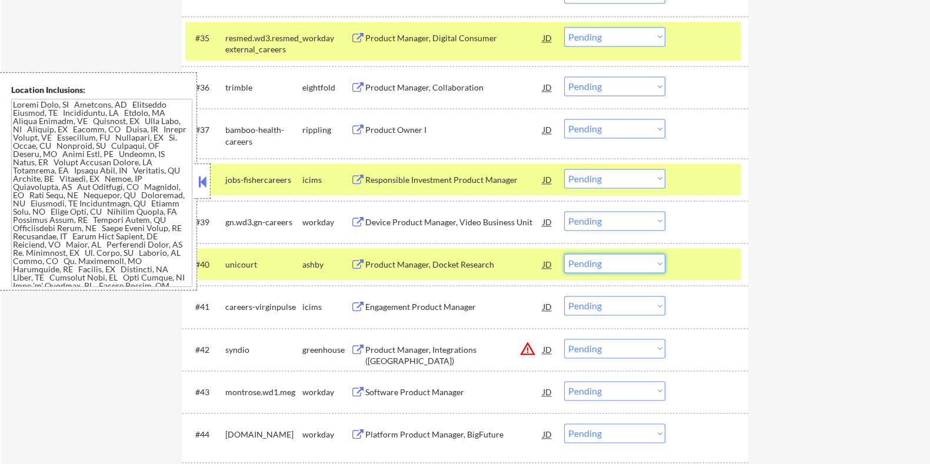
click at [626, 267] on select "Choose an option... Pending Applied Excluded (Questions) Excluded (Expired) Exc…" at bounding box center [614, 263] width 101 height 19
click at [564, 254] on select "Choose an option... Pending Applied Excluded (Questions) Excluded (Expired) Exc…" at bounding box center [614, 263] width 101 height 19
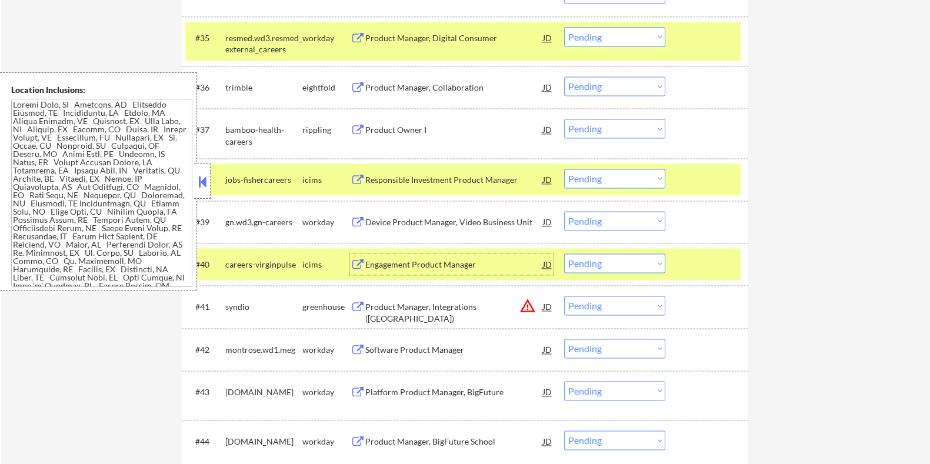
click at [391, 263] on div "Engagement Product Manager" at bounding box center [454, 265] width 178 height 12
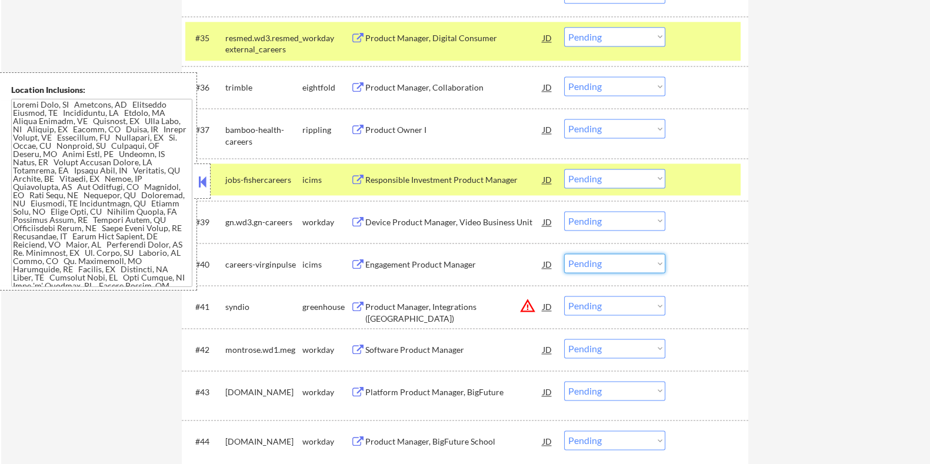
click at [643, 267] on select "Choose an option... Pending Applied Excluded (Questions) Excluded (Expired) Exc…" at bounding box center [614, 263] width 101 height 19
click at [564, 254] on select "Choose an option... Pending Applied Excluded (Questions) Excluded (Expired) Exc…" at bounding box center [614, 263] width 101 height 19
select select ""pending""
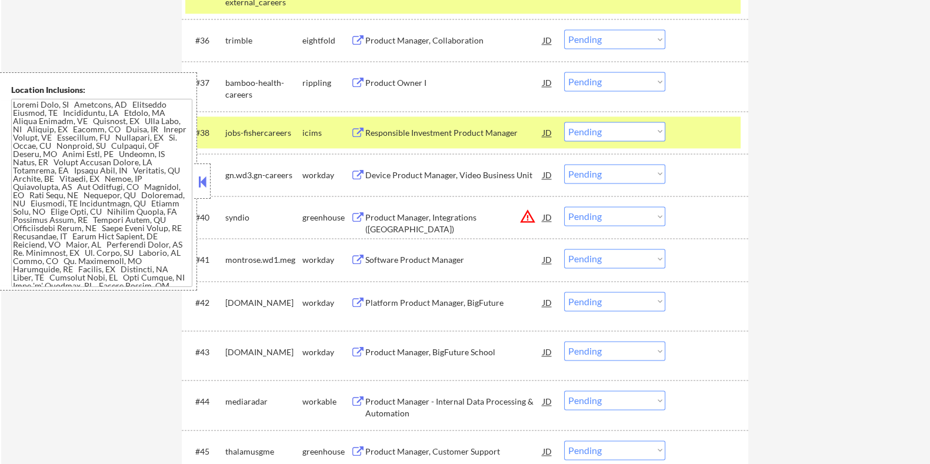
scroll to position [2194, 0]
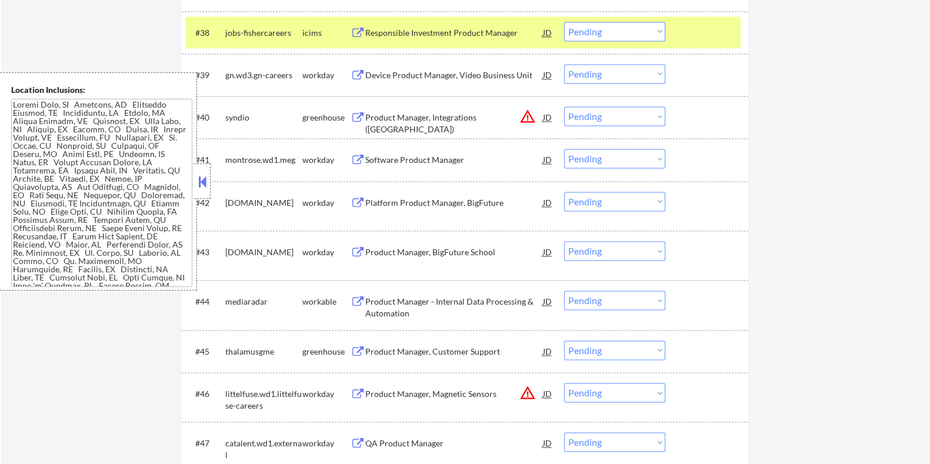
click at [417, 304] on div "Product Manager - Internal Data Processing & Automation" at bounding box center [454, 307] width 178 height 23
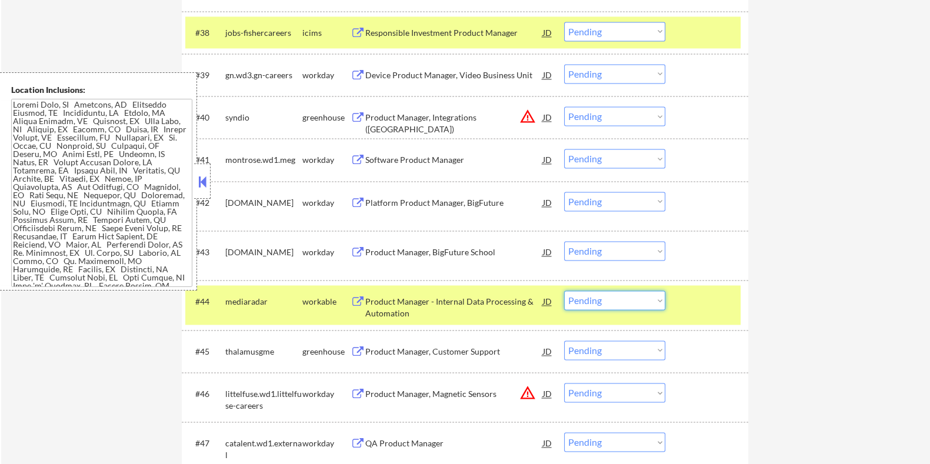
click at [594, 304] on select "Choose an option... Pending Applied Excluded (Questions) Excluded (Expired) Exc…" at bounding box center [614, 300] width 101 height 19
click at [564, 291] on select "Choose an option... Pending Applied Excluded (Questions) Excluded (Expired) Exc…" at bounding box center [614, 300] width 101 height 19
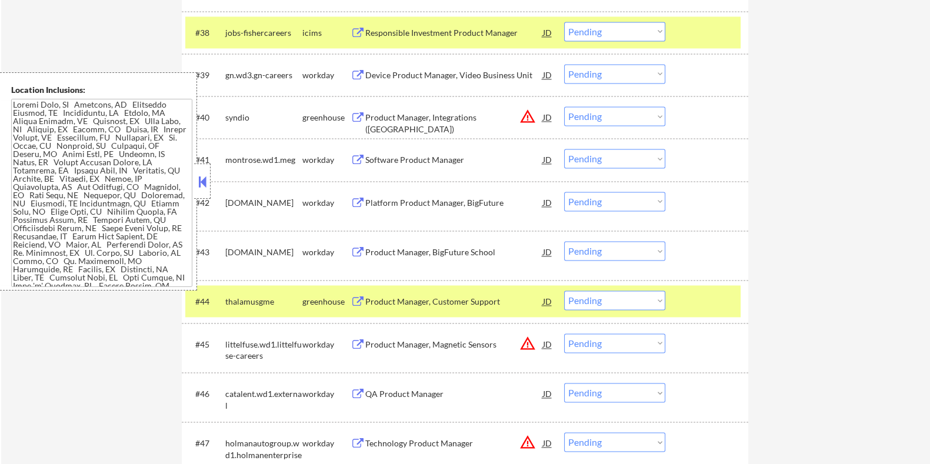
click at [379, 304] on div "Product Manager, Customer Support" at bounding box center [454, 302] width 178 height 12
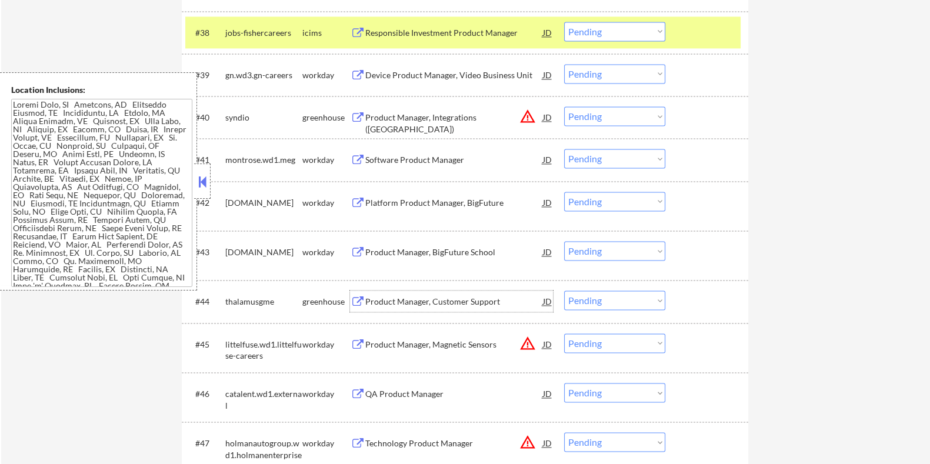
click at [616, 293] on select "Choose an option... Pending Applied Excluded (Questions) Excluded (Expired) Exc…" at bounding box center [614, 300] width 101 height 19
click at [564, 291] on select "Choose an option... Pending Applied Excluded (Questions) Excluded (Expired) Exc…" at bounding box center [614, 300] width 101 height 19
select select ""pending""
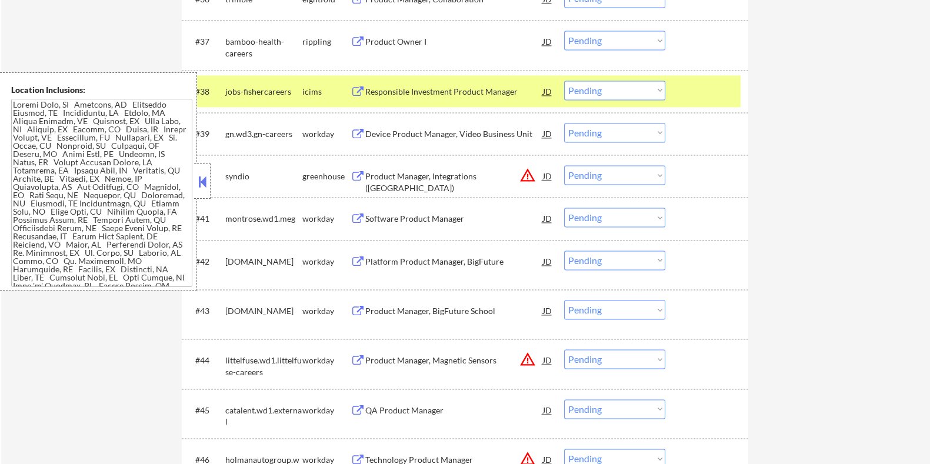
scroll to position [2121, 0]
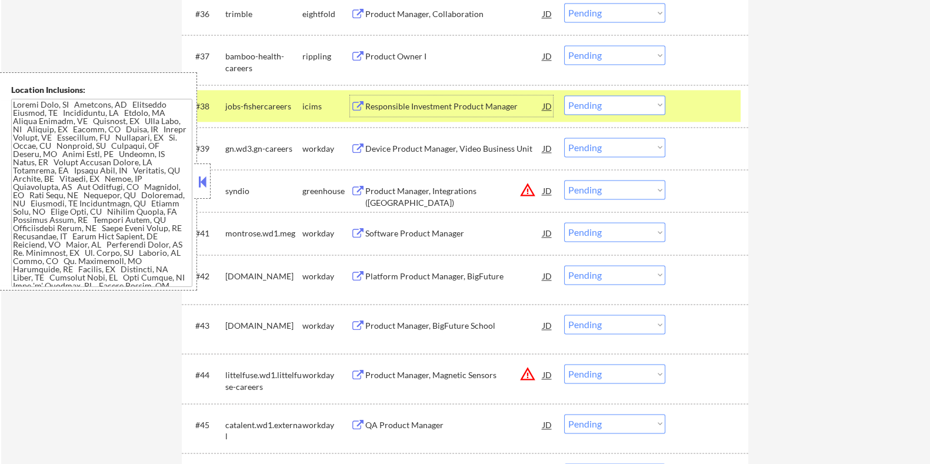
click at [431, 103] on div "Responsible Investment Product Manager" at bounding box center [454, 107] width 178 height 12
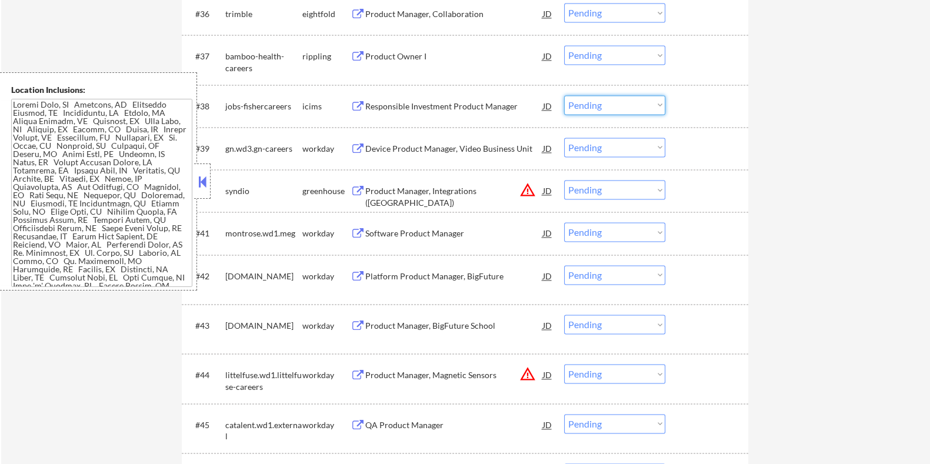
click at [624, 105] on select "Choose an option... Pending Applied Excluded (Questions) Excluded (Expired) Exc…" at bounding box center [614, 104] width 101 height 19
click at [564, 95] on select "Choose an option... Pending Applied Excluded (Questions) Excluded (Expired) Exc…" at bounding box center [614, 104] width 101 height 19
select select ""pending""
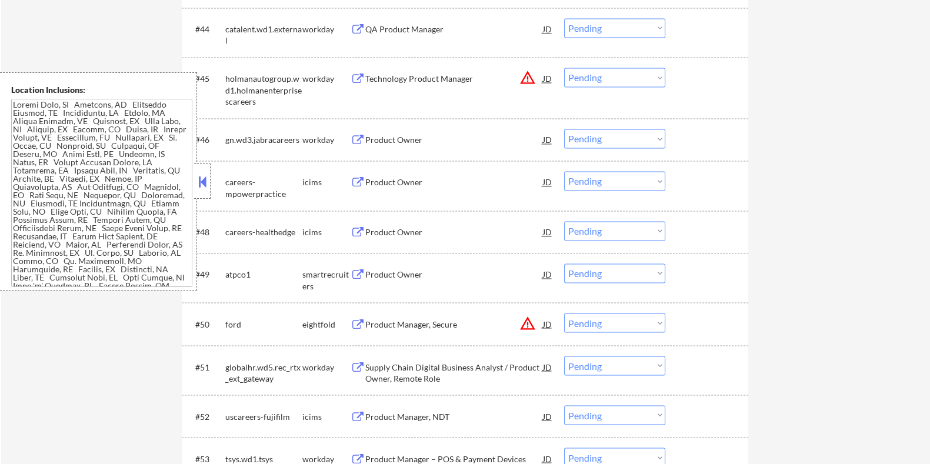
scroll to position [2489, 0]
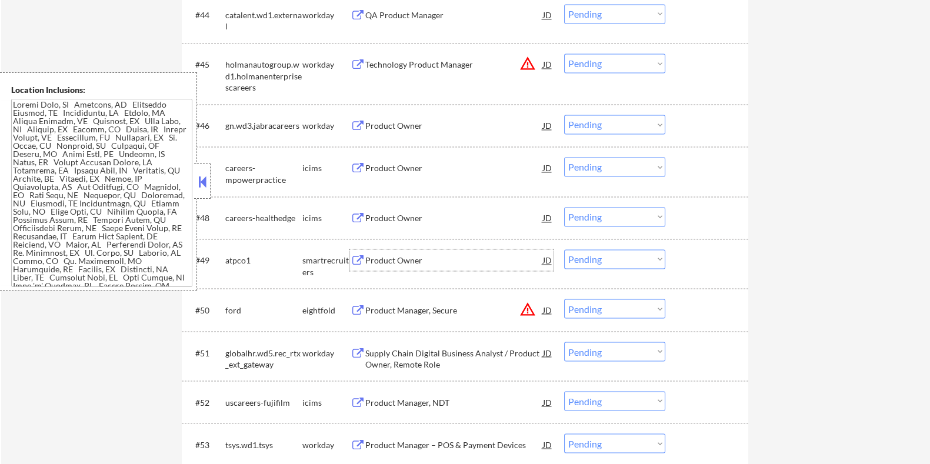
click at [378, 261] on div "Product Owner" at bounding box center [454, 261] width 178 height 12
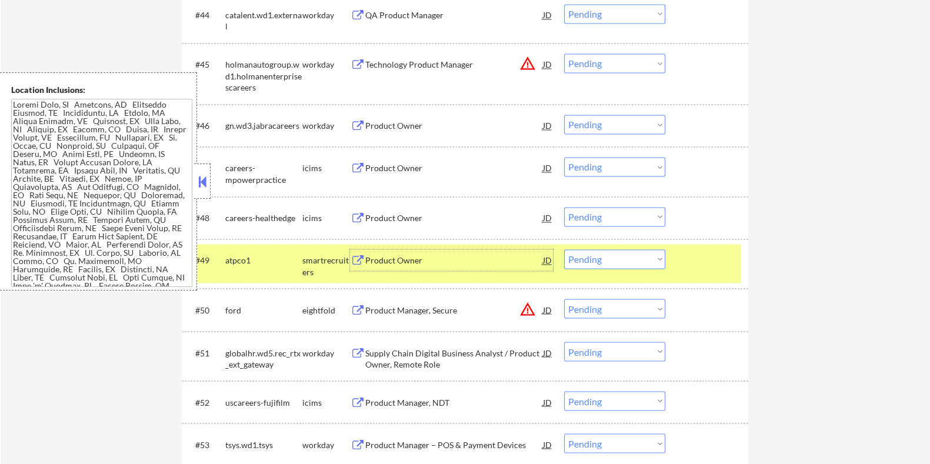
click at [600, 253] on select "Choose an option... Pending Applied Excluded (Questions) Excluded (Expired) Exc…" at bounding box center [614, 259] width 101 height 19
click at [564, 250] on select "Choose an option... Pending Applied Excluded (Questions) Excluded (Expired) Exc…" at bounding box center [614, 259] width 101 height 19
select select ""pending""
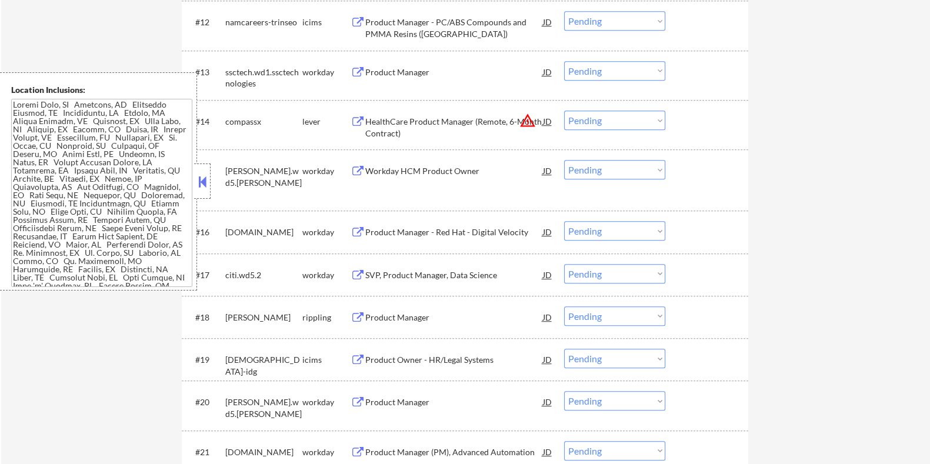
scroll to position [917, 0]
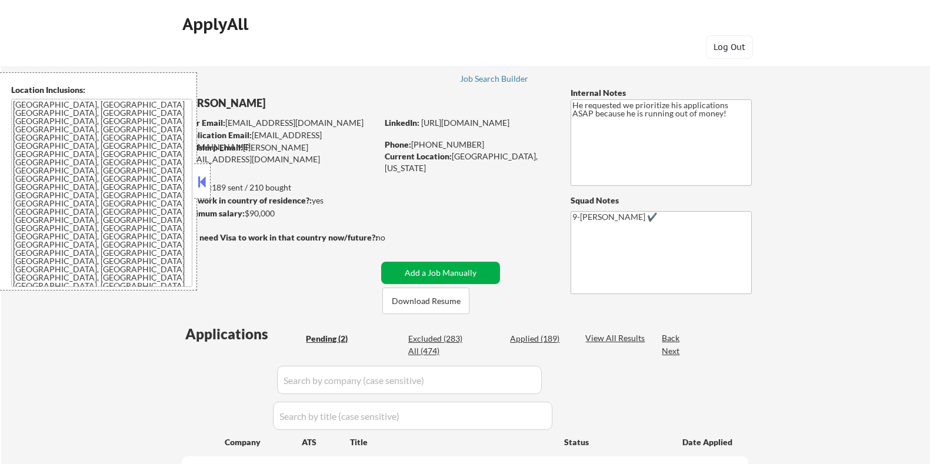
select select ""pending""
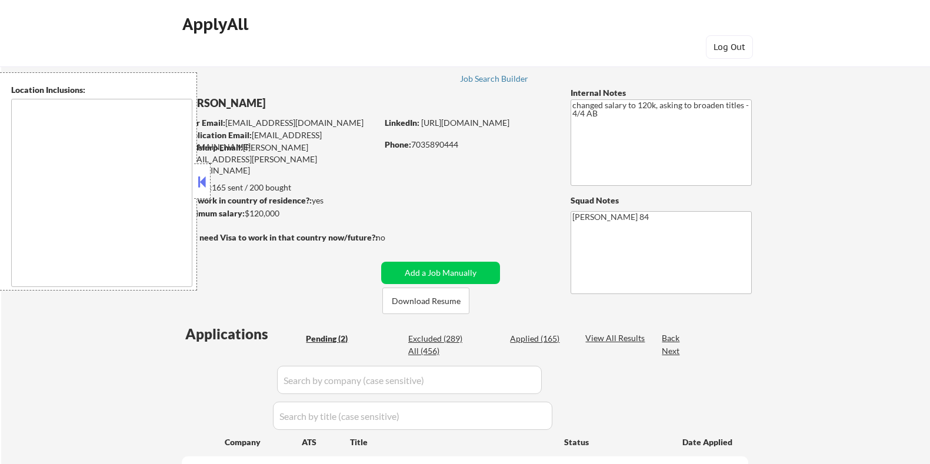
select select ""pending""
type textarea "Lorem Ipsumd, SI Ametco Adip, EL Seddoei Tempo, IN Utla Etdolorem, AL Enimadmin…"
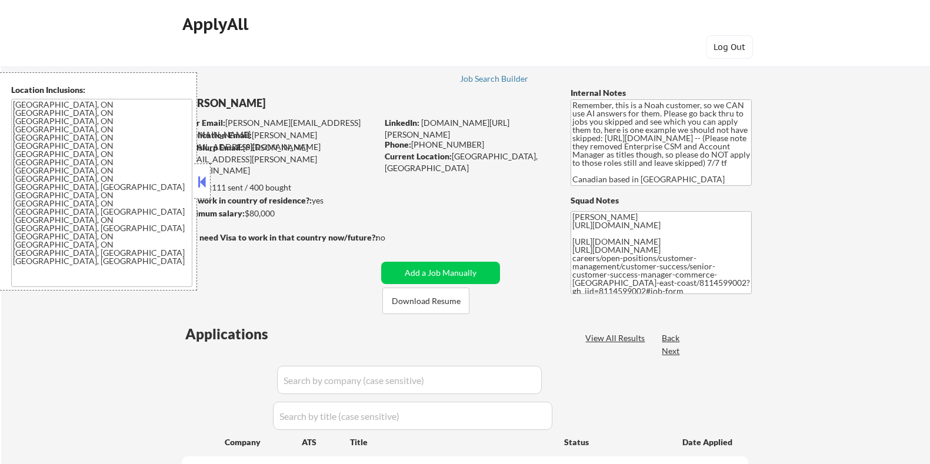
select select ""pending""
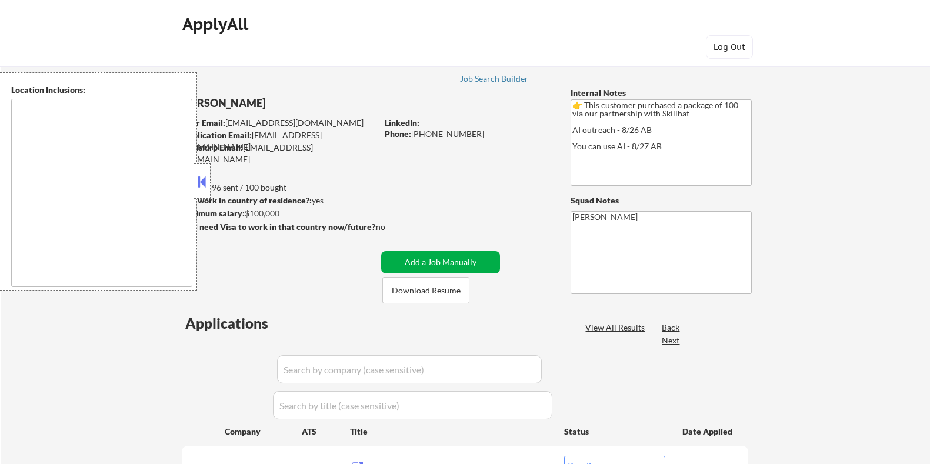
select select ""pending""
type textarea "[GEOGRAPHIC_DATA], ON [GEOGRAPHIC_DATA], ON [GEOGRAPHIC_DATA], ON [GEOGRAPHIC_D…"
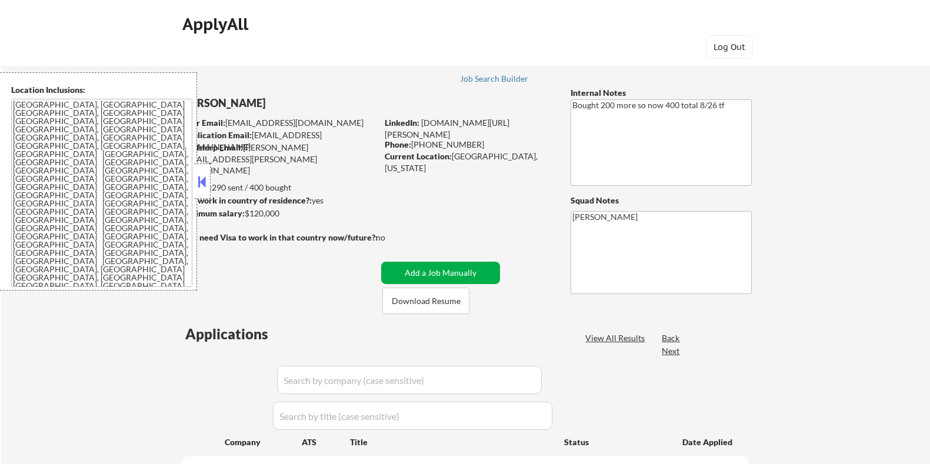
select select ""pending""
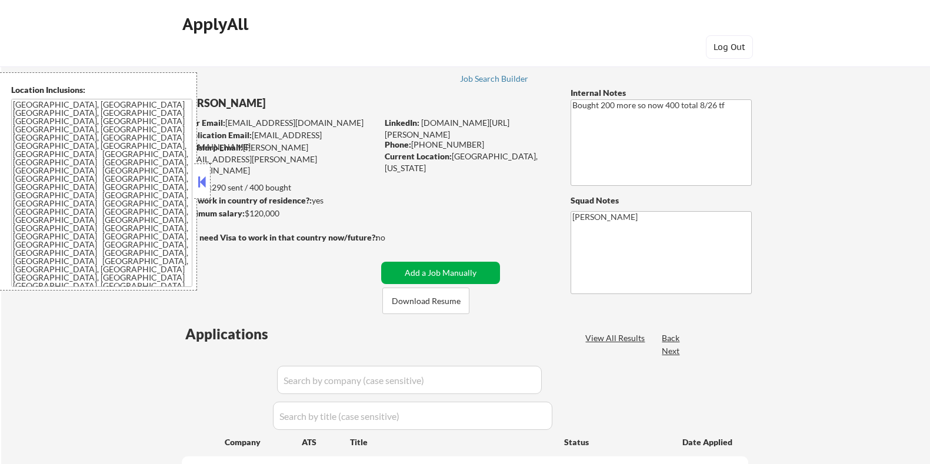
select select ""pending""
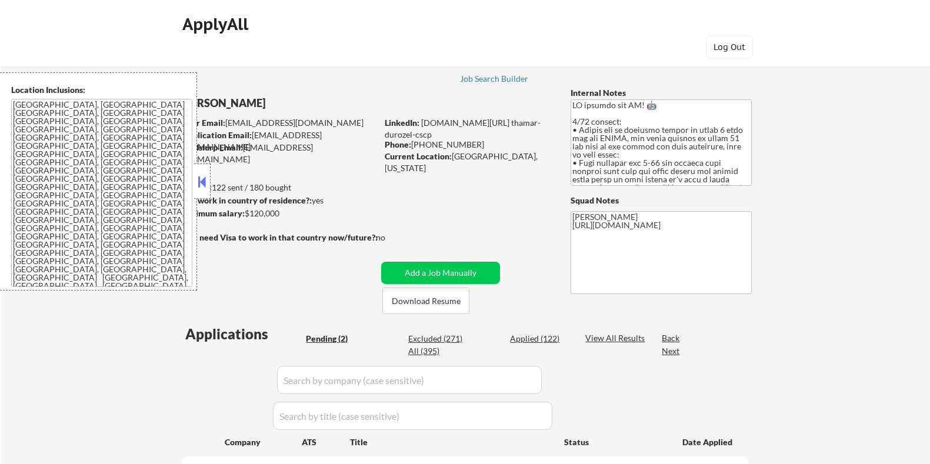
select select ""pending""
